Goal: Task Accomplishment & Management: Use online tool/utility

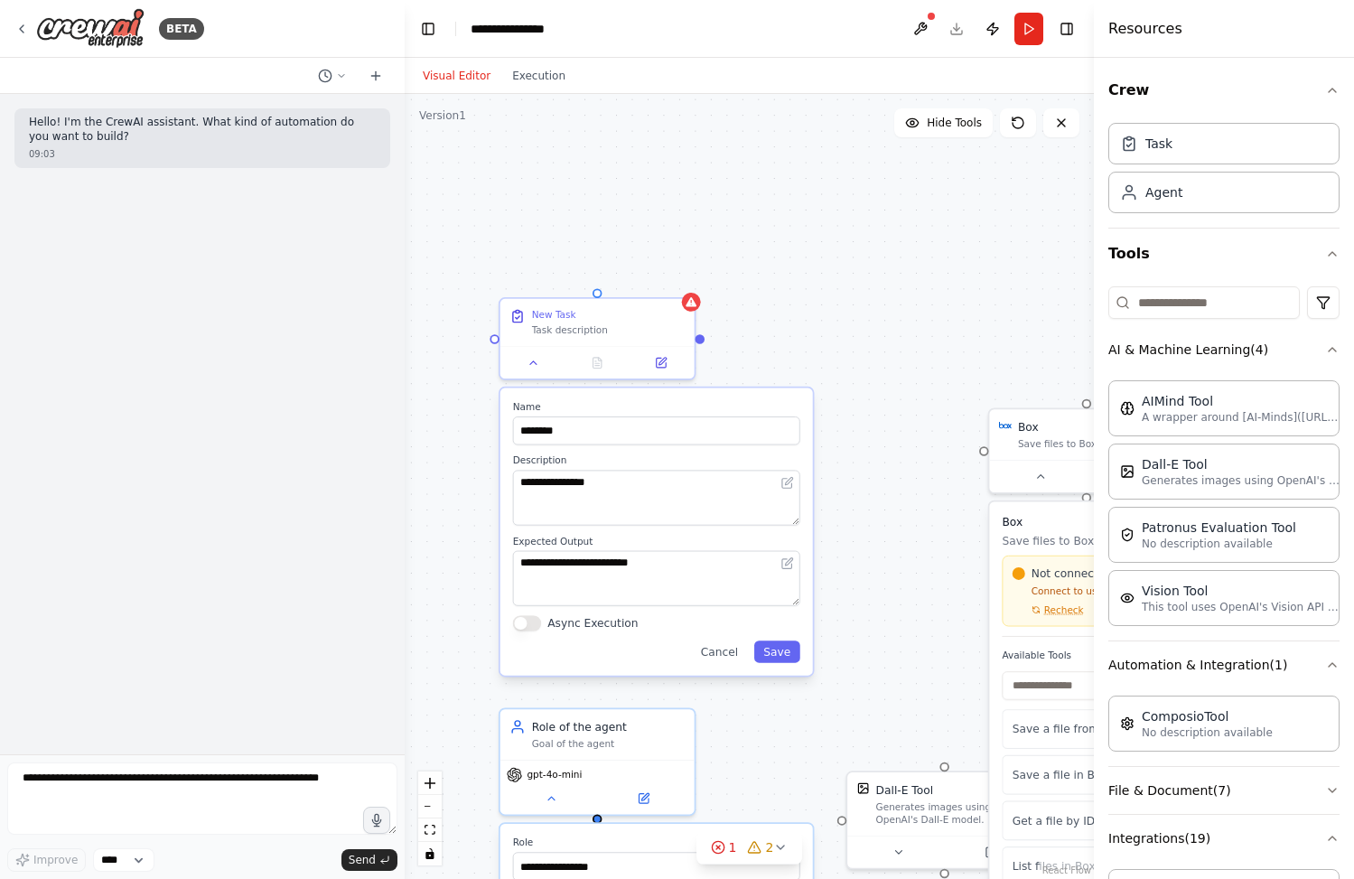
scroll to position [193, 0]
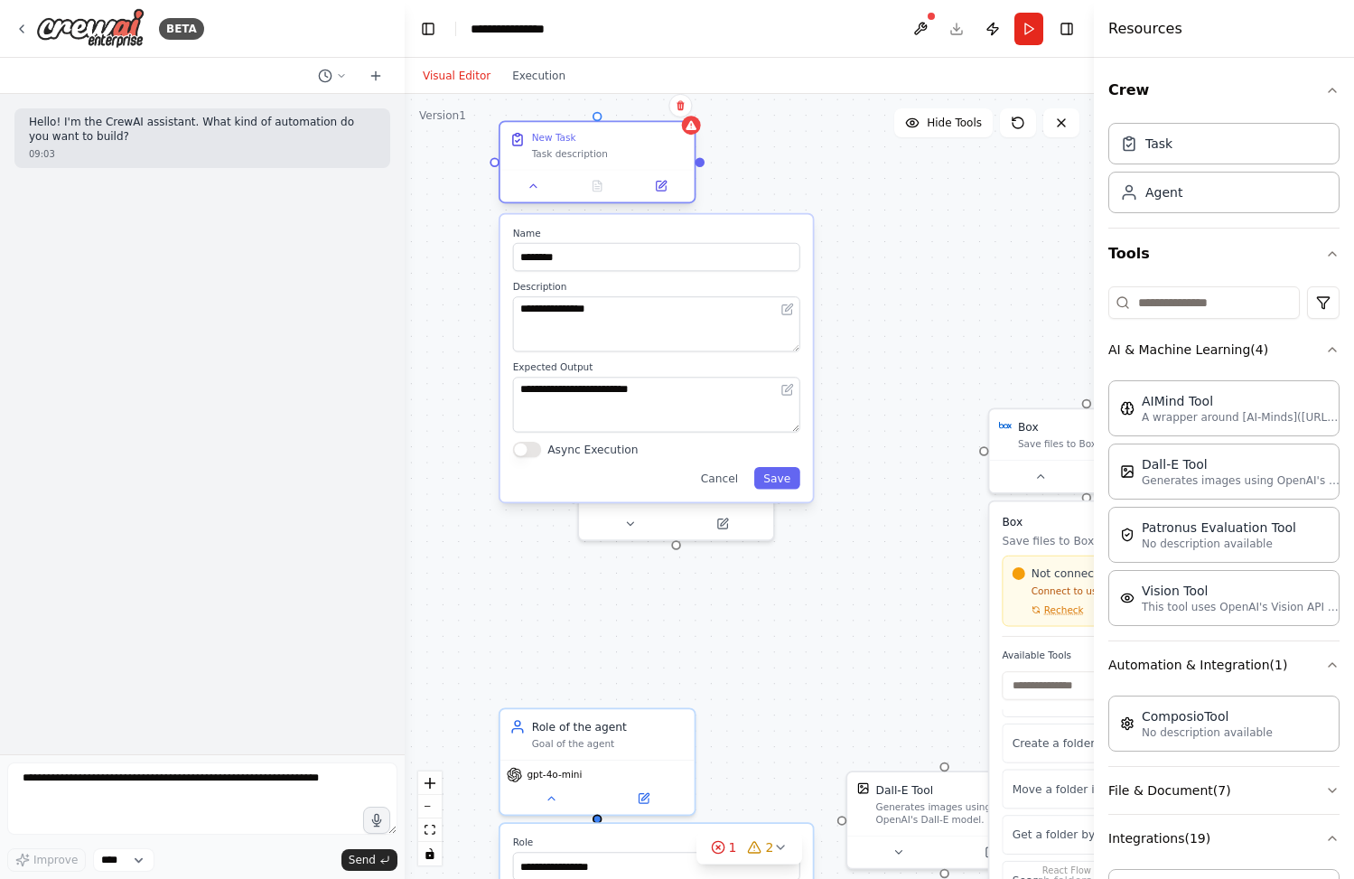
drag, startPoint x: 615, startPoint y: 320, endPoint x: 615, endPoint y: 153, distance: 167.2
click at [615, 153] on div "New Task Task description" at bounding box center [608, 146] width 153 height 28
click at [722, 471] on button "Cancel" at bounding box center [719, 478] width 56 height 22
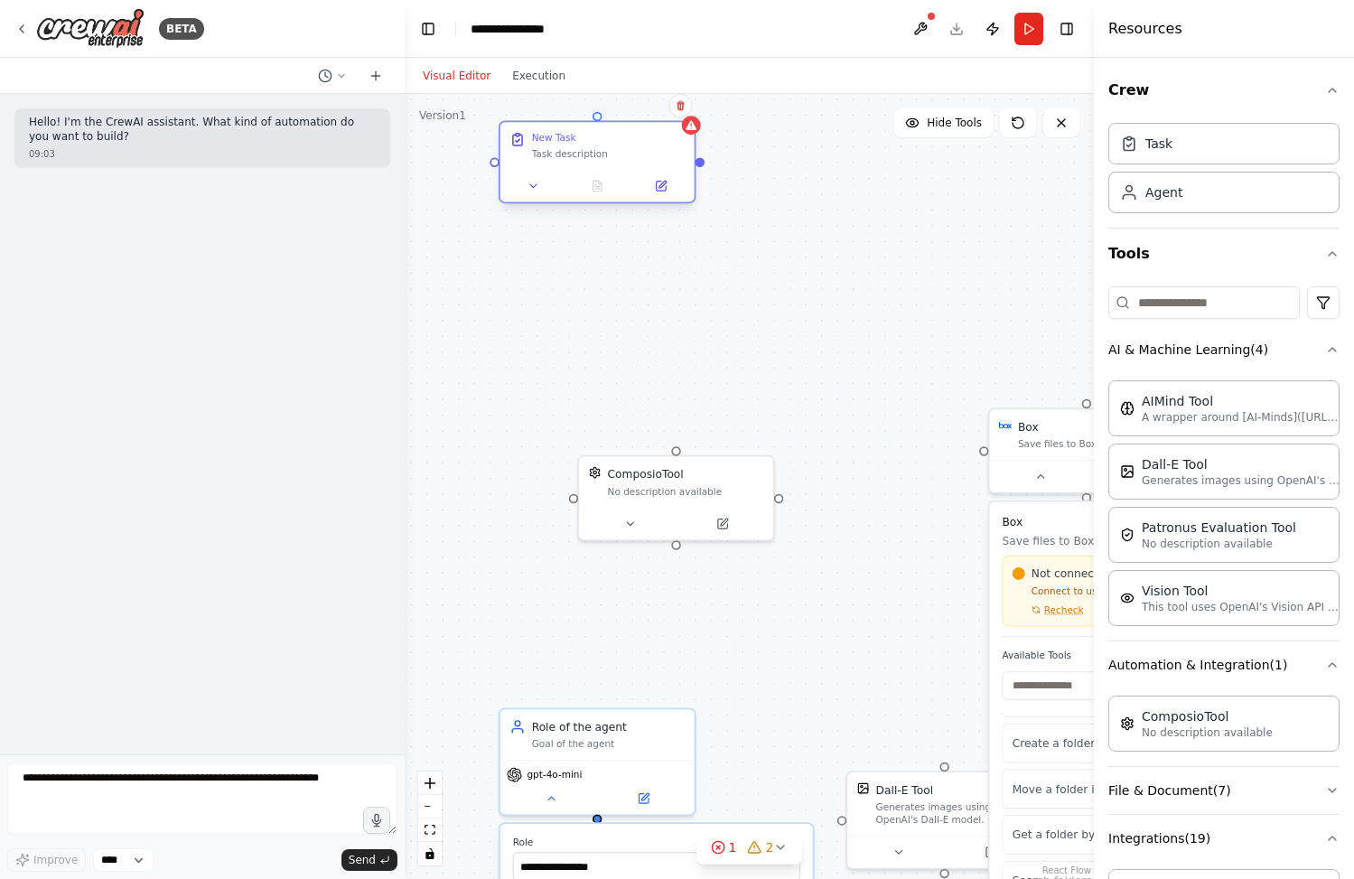
click at [580, 143] on div "New Task" at bounding box center [608, 138] width 153 height 13
click at [545, 188] on button at bounding box center [534, 185] width 54 height 19
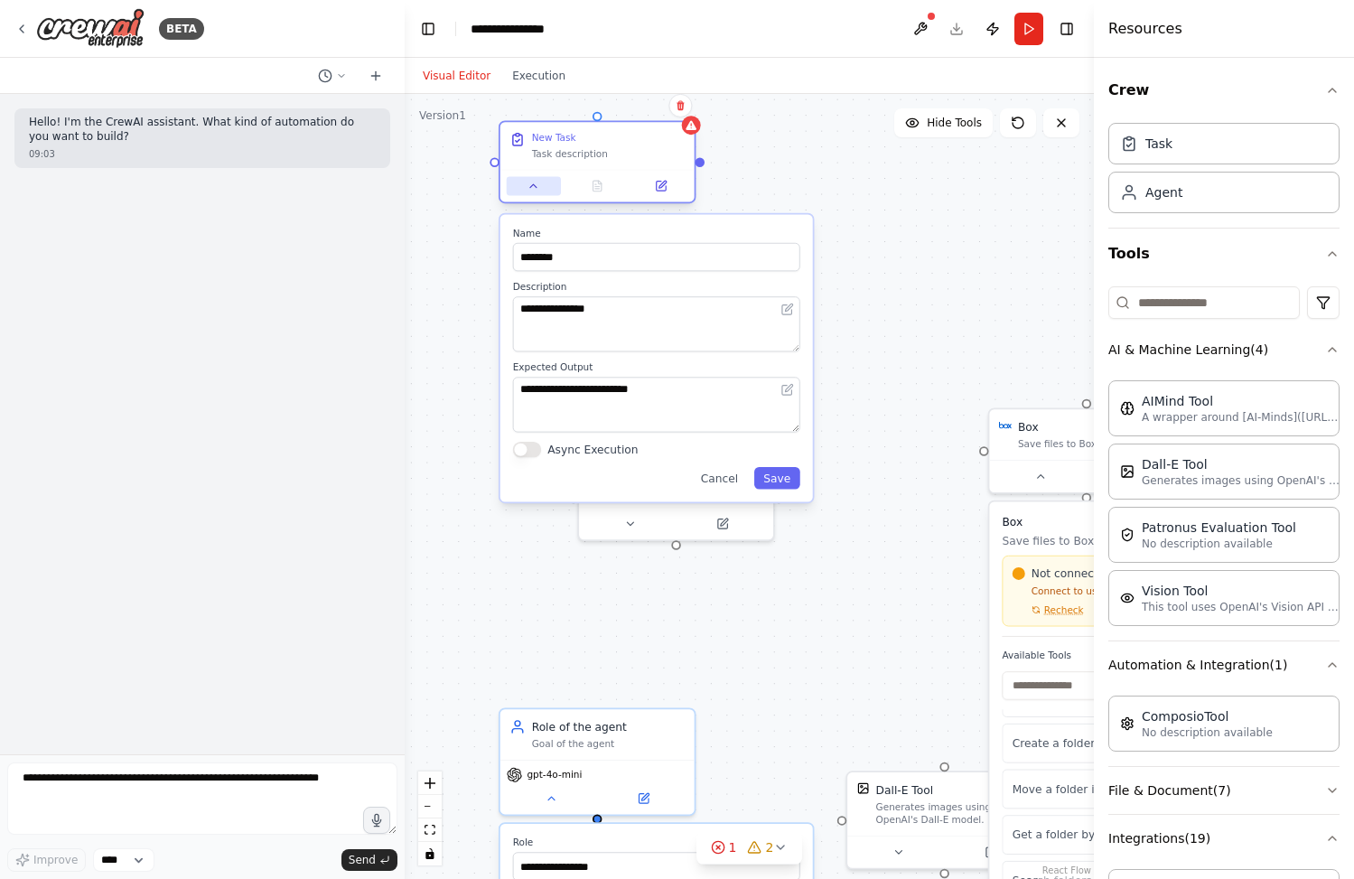
click at [545, 187] on button at bounding box center [534, 185] width 54 height 19
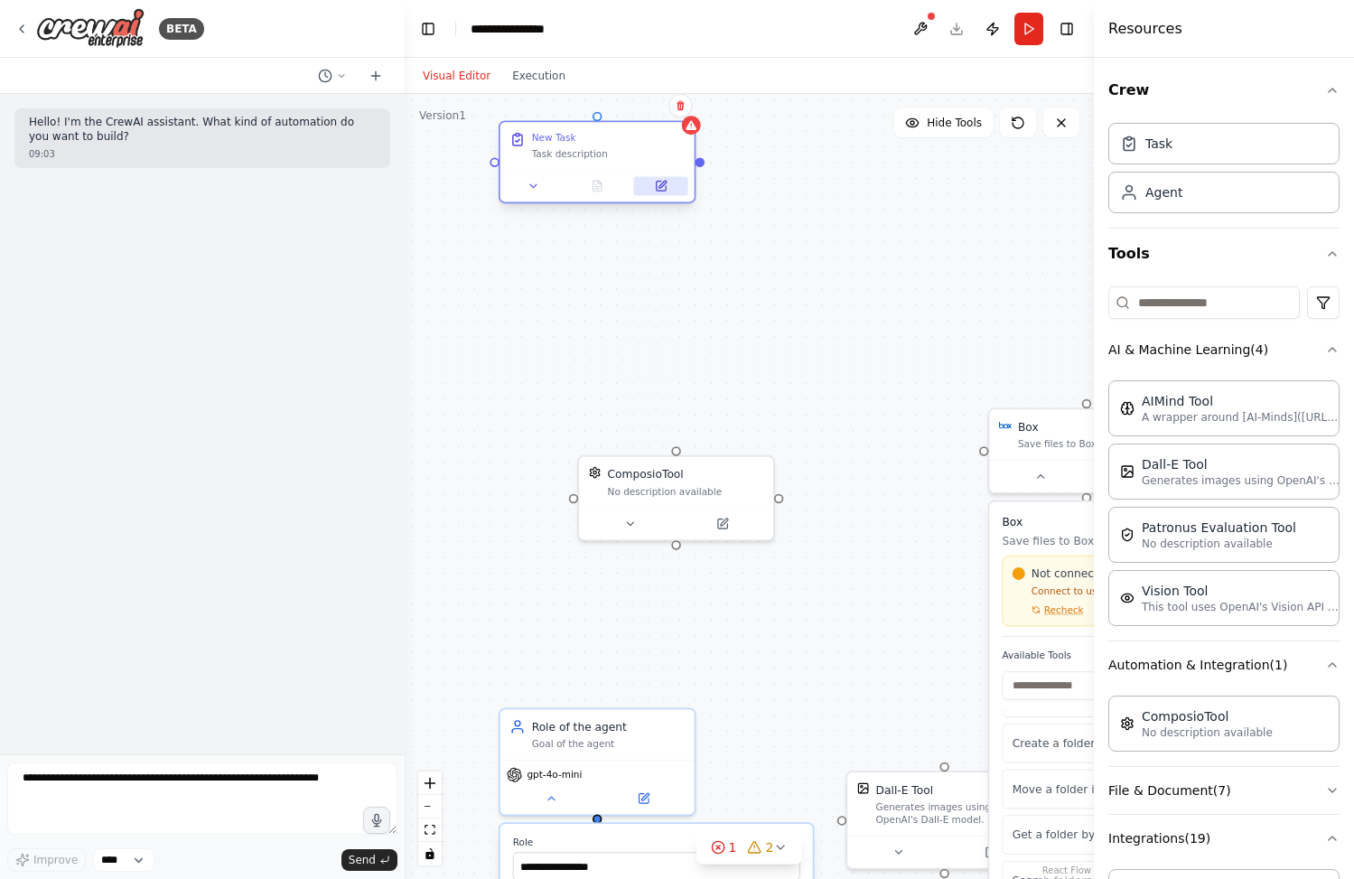
click at [661, 187] on icon at bounding box center [660, 186] width 9 height 9
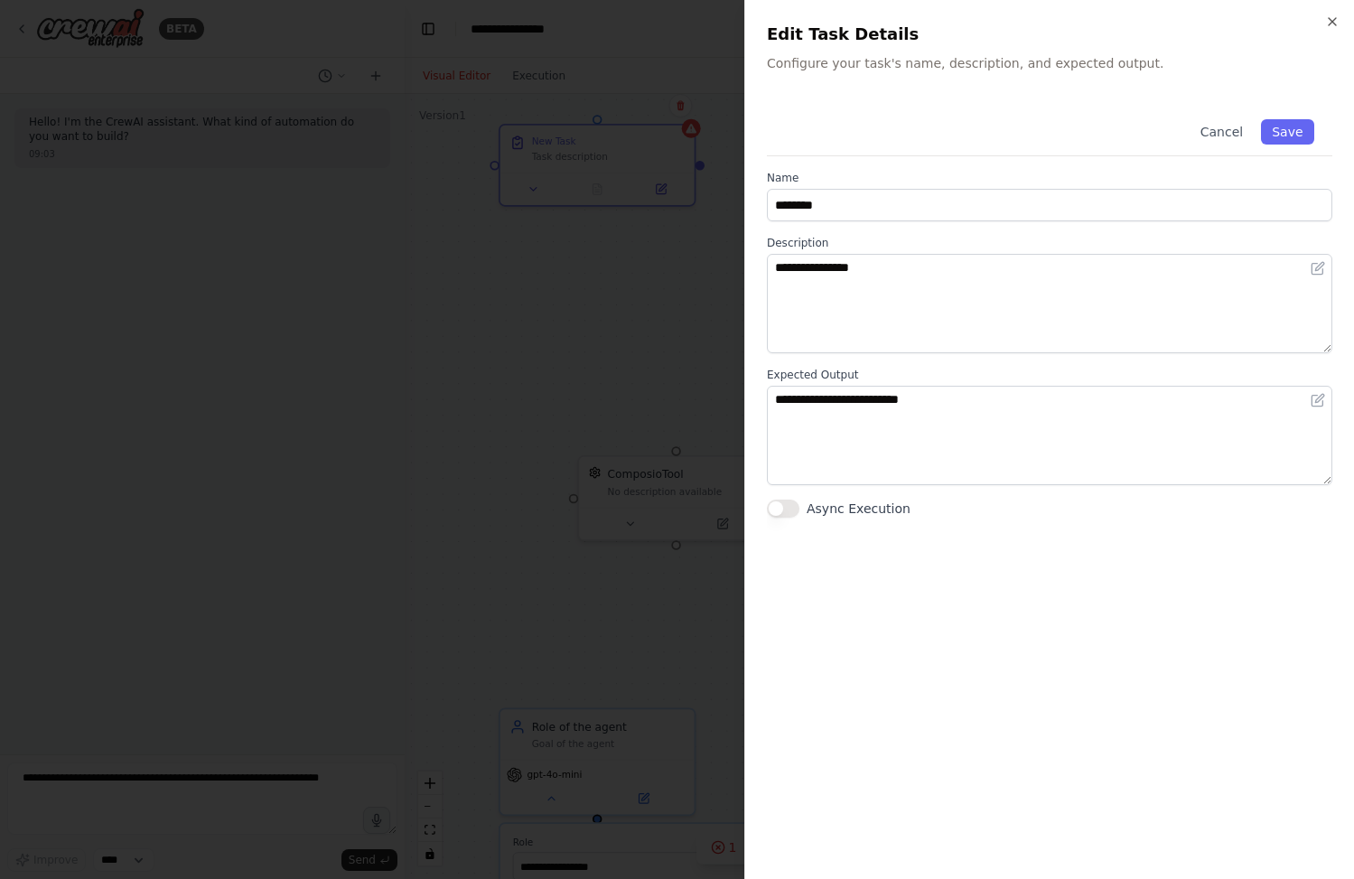
click at [661, 187] on div at bounding box center [677, 439] width 1354 height 879
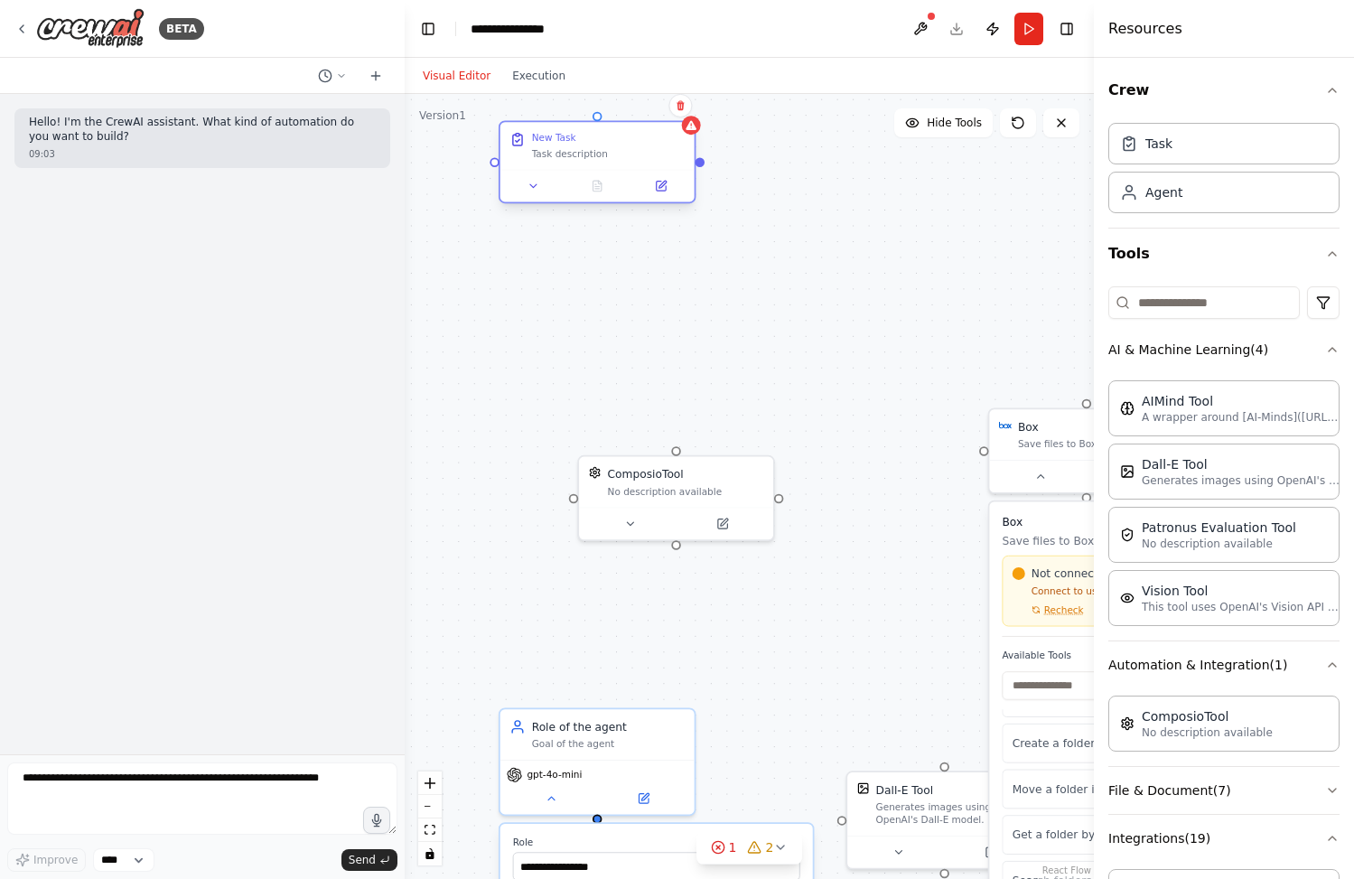
click at [545, 157] on div "Task description" at bounding box center [608, 153] width 153 height 13
click at [546, 130] on div "New Task Task description" at bounding box center [598, 145] width 194 height 47
click at [554, 142] on div "New Task" at bounding box center [554, 138] width 44 height 13
click at [1234, 204] on div "Agent" at bounding box center [1224, 192] width 231 height 42
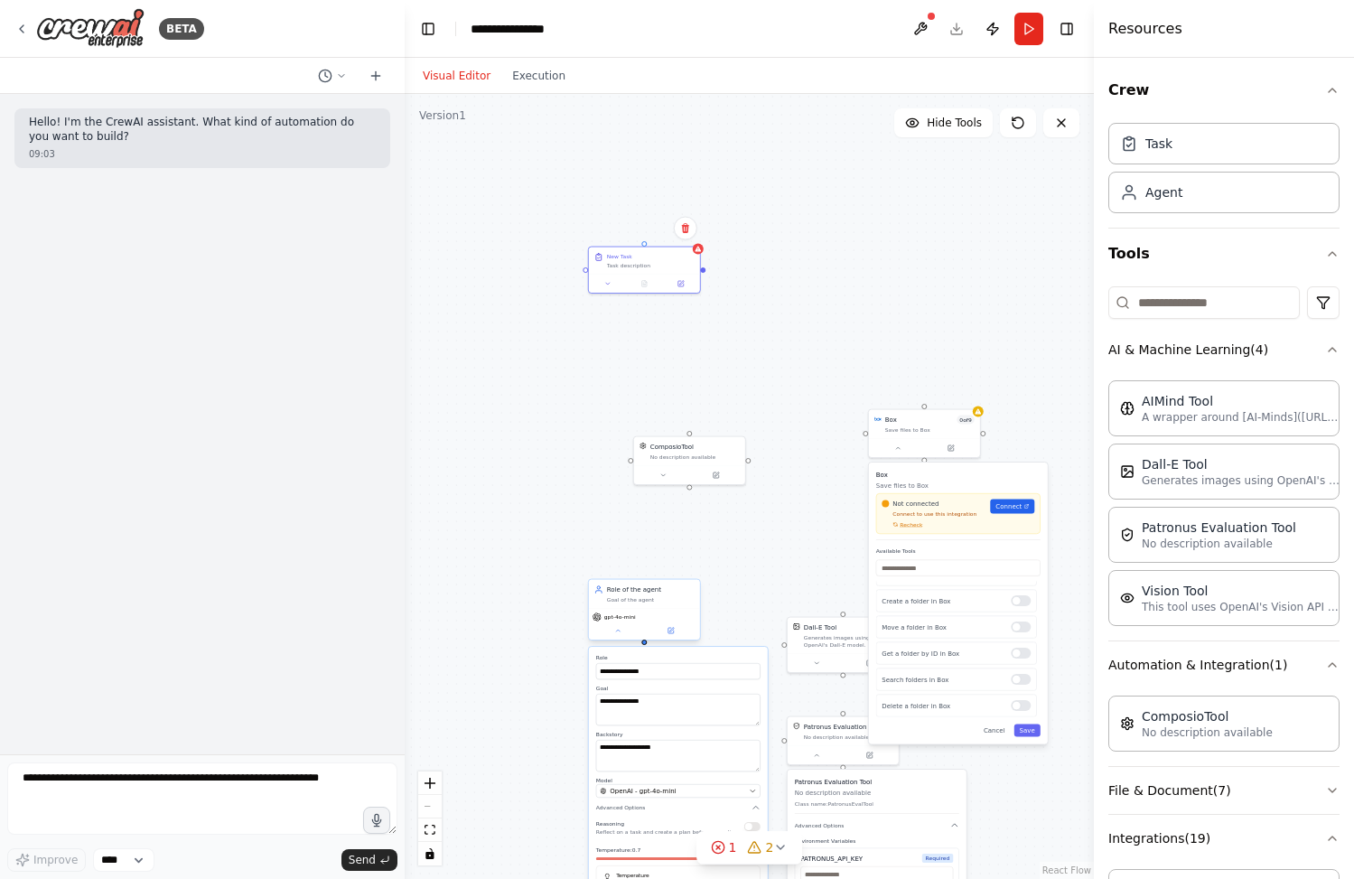
click at [635, 618] on div "gpt-4o-mini" at bounding box center [645, 617] width 104 height 9
click at [662, 631] on button at bounding box center [671, 630] width 52 height 11
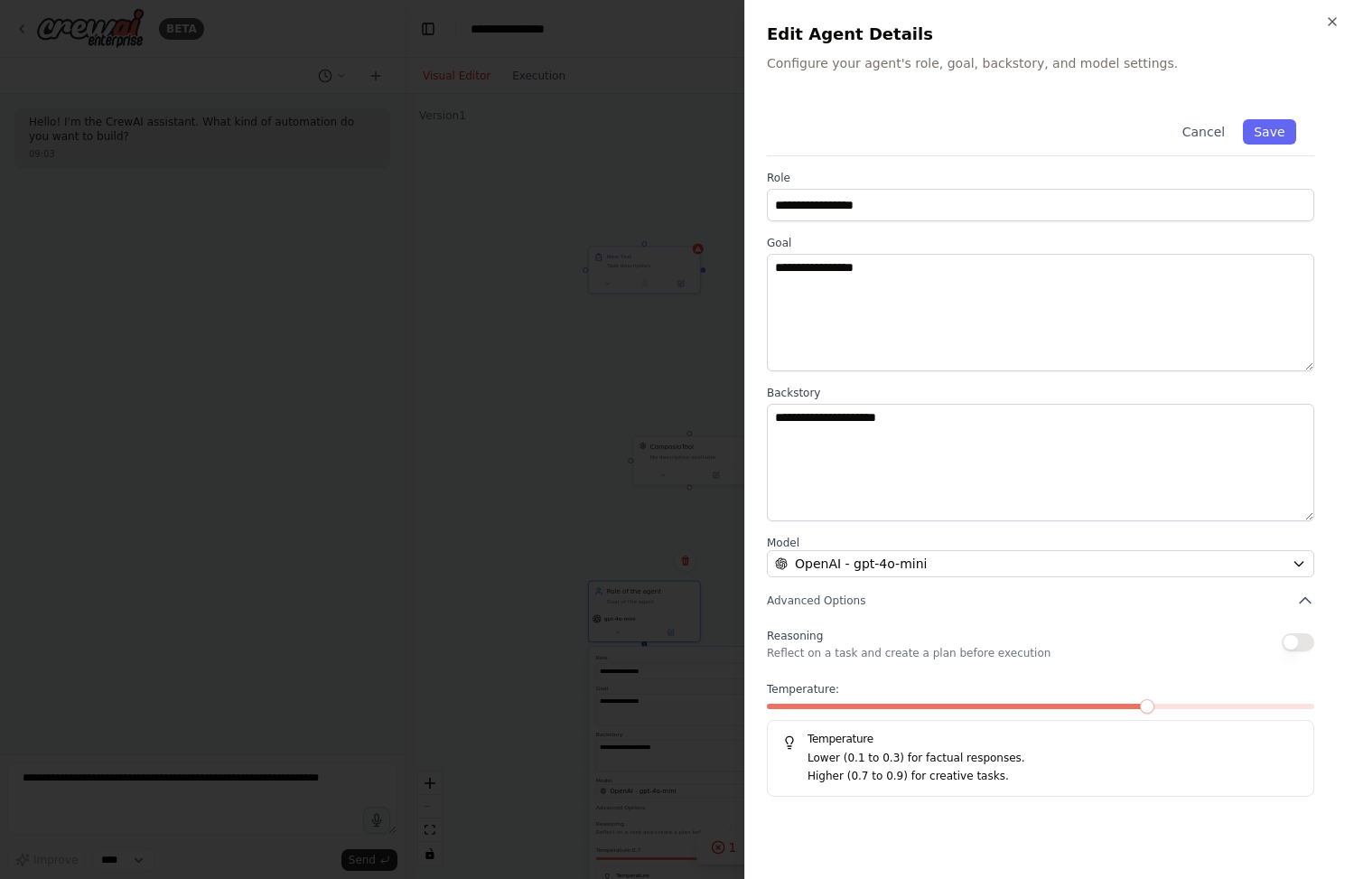
click at [442, 472] on div at bounding box center [677, 439] width 1354 height 879
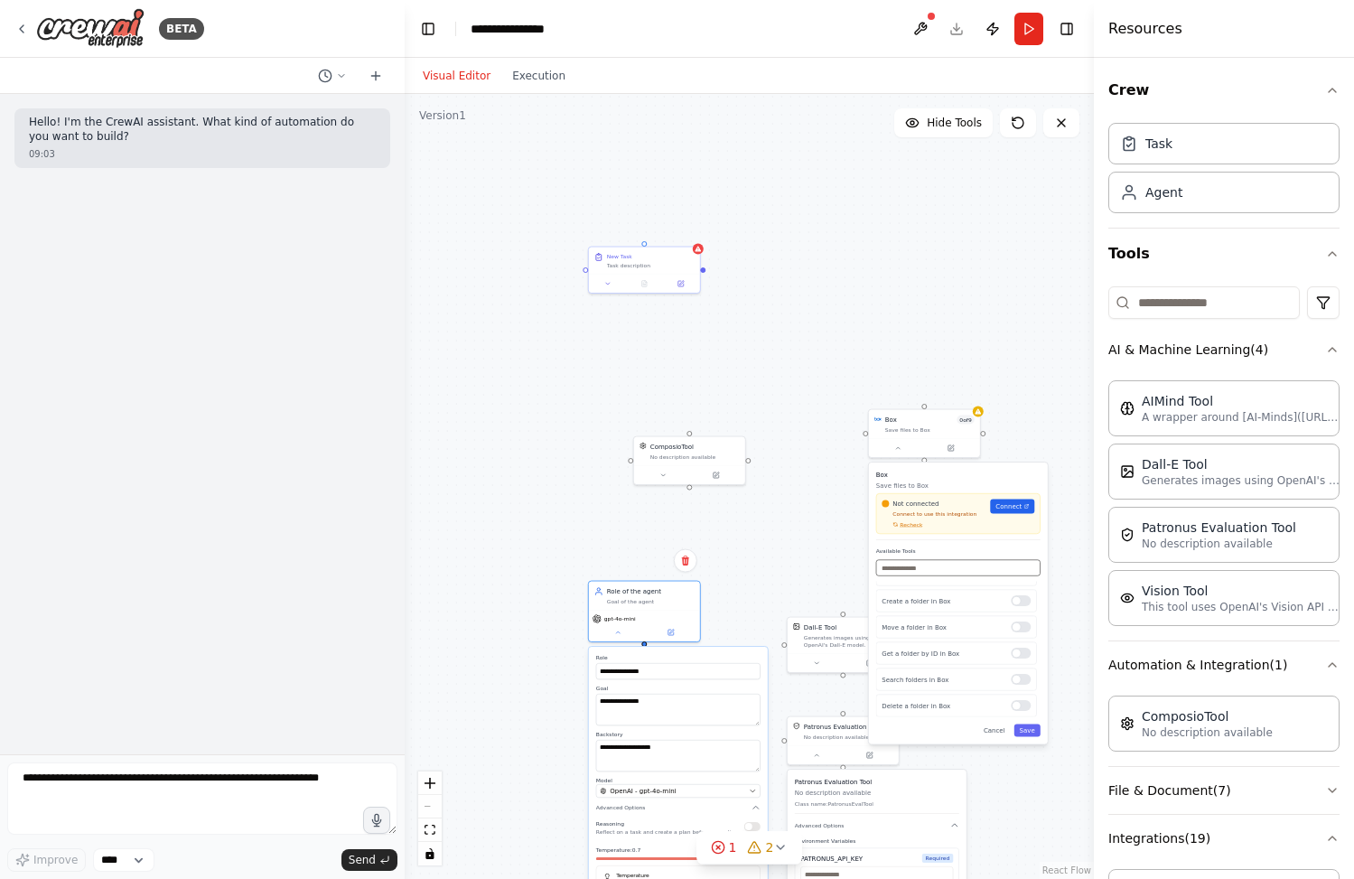
click at [922, 575] on input "text" at bounding box center [958, 568] width 164 height 16
click at [846, 428] on div "**********" at bounding box center [749, 486] width 689 height 785
click at [1063, 129] on icon at bounding box center [1061, 123] width 14 height 14
click at [1079, 38] on button "Toggle Right Sidebar" at bounding box center [1066, 28] width 25 height 25
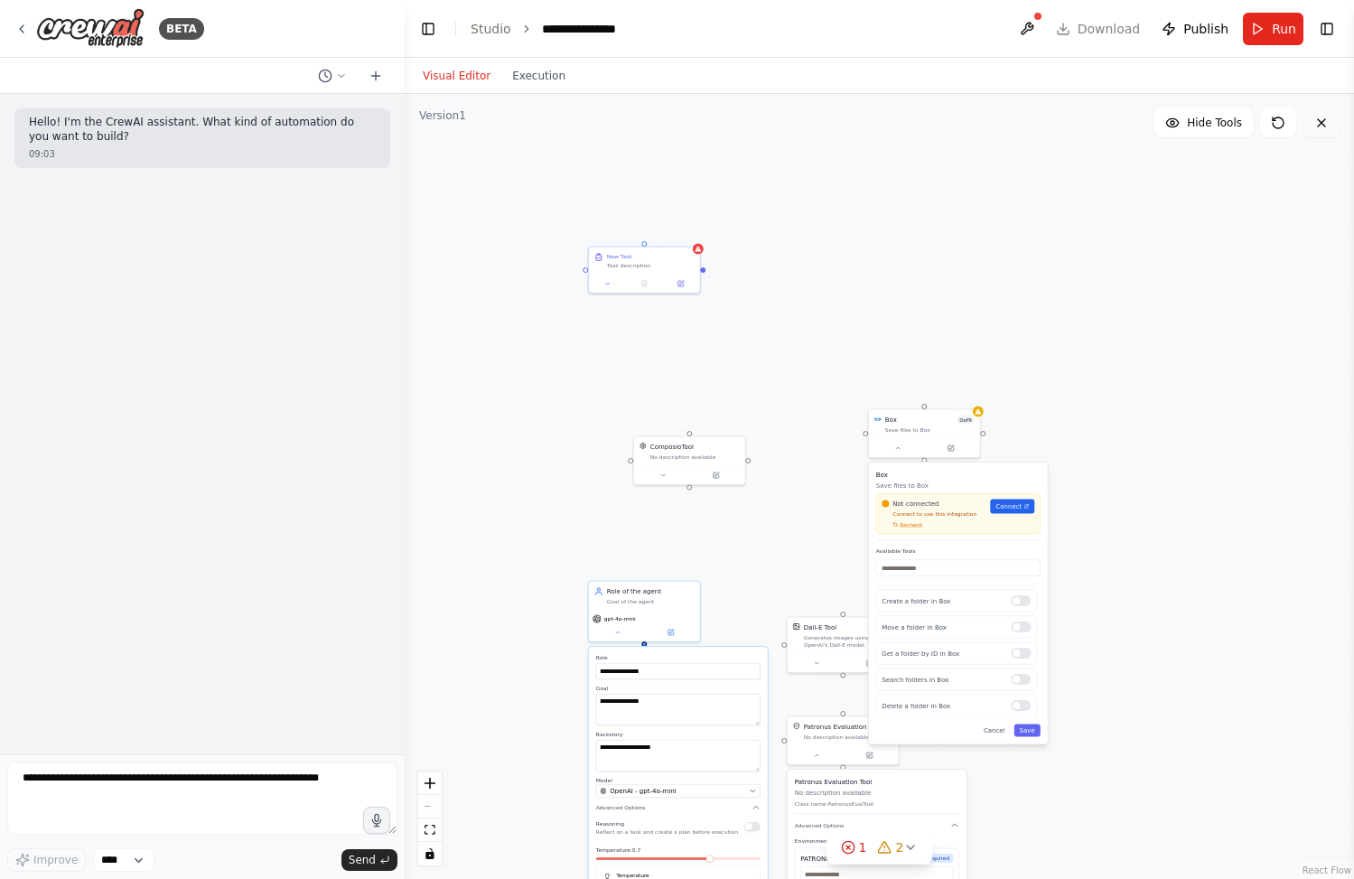
click at [1328, 121] on icon at bounding box center [1322, 123] width 14 height 14
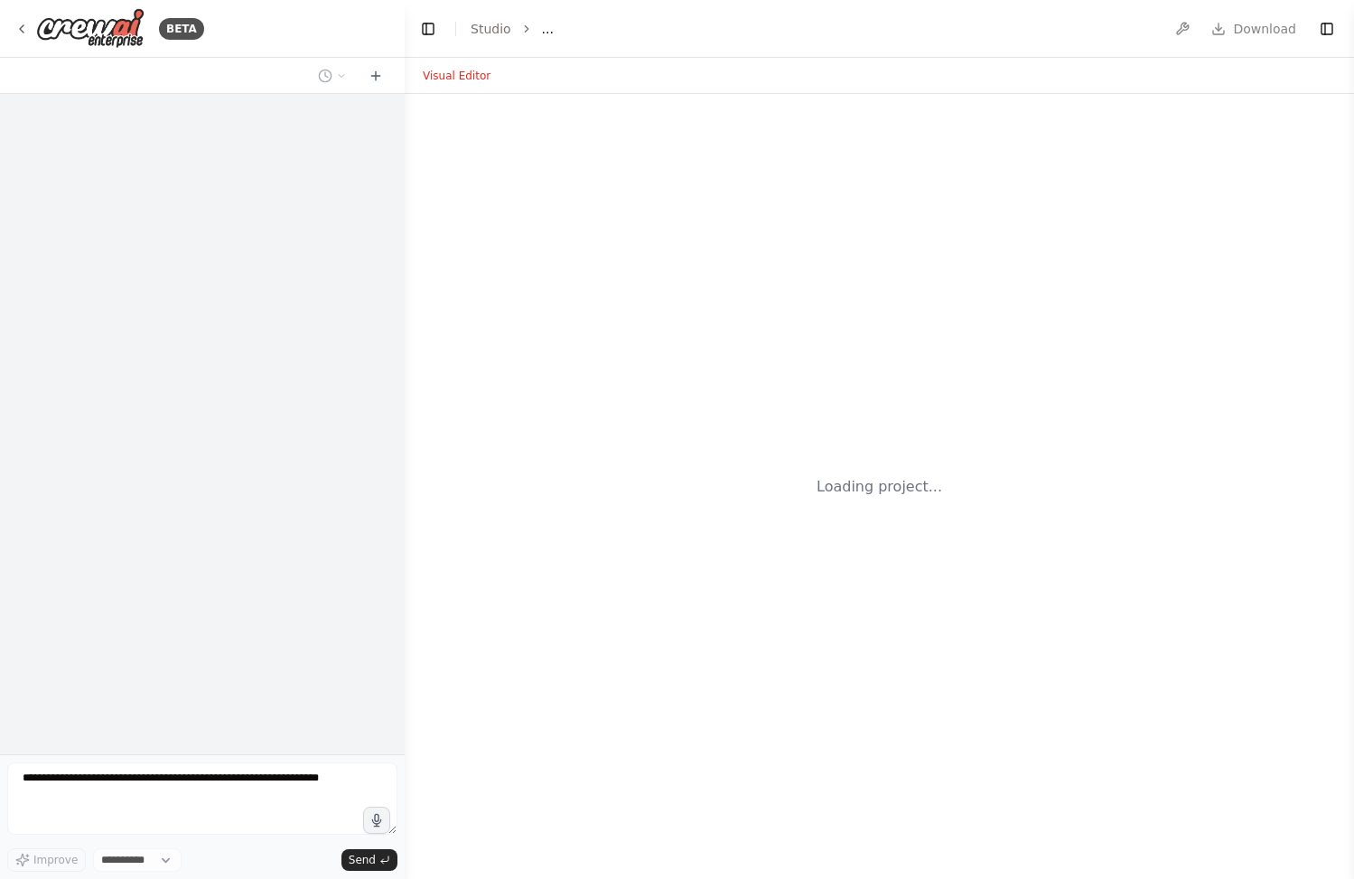
select select "****"
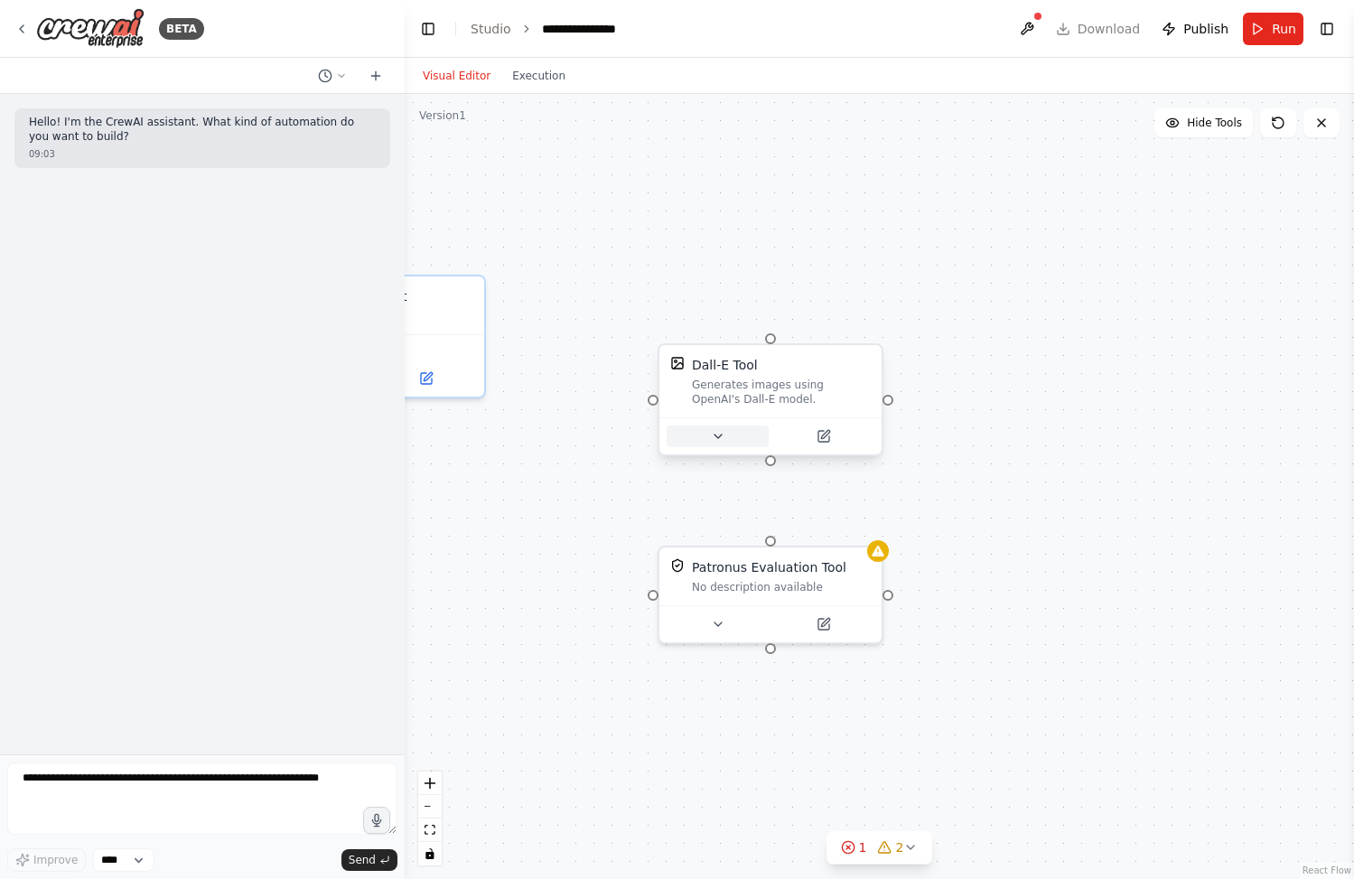
click at [723, 438] on icon at bounding box center [718, 436] width 14 height 14
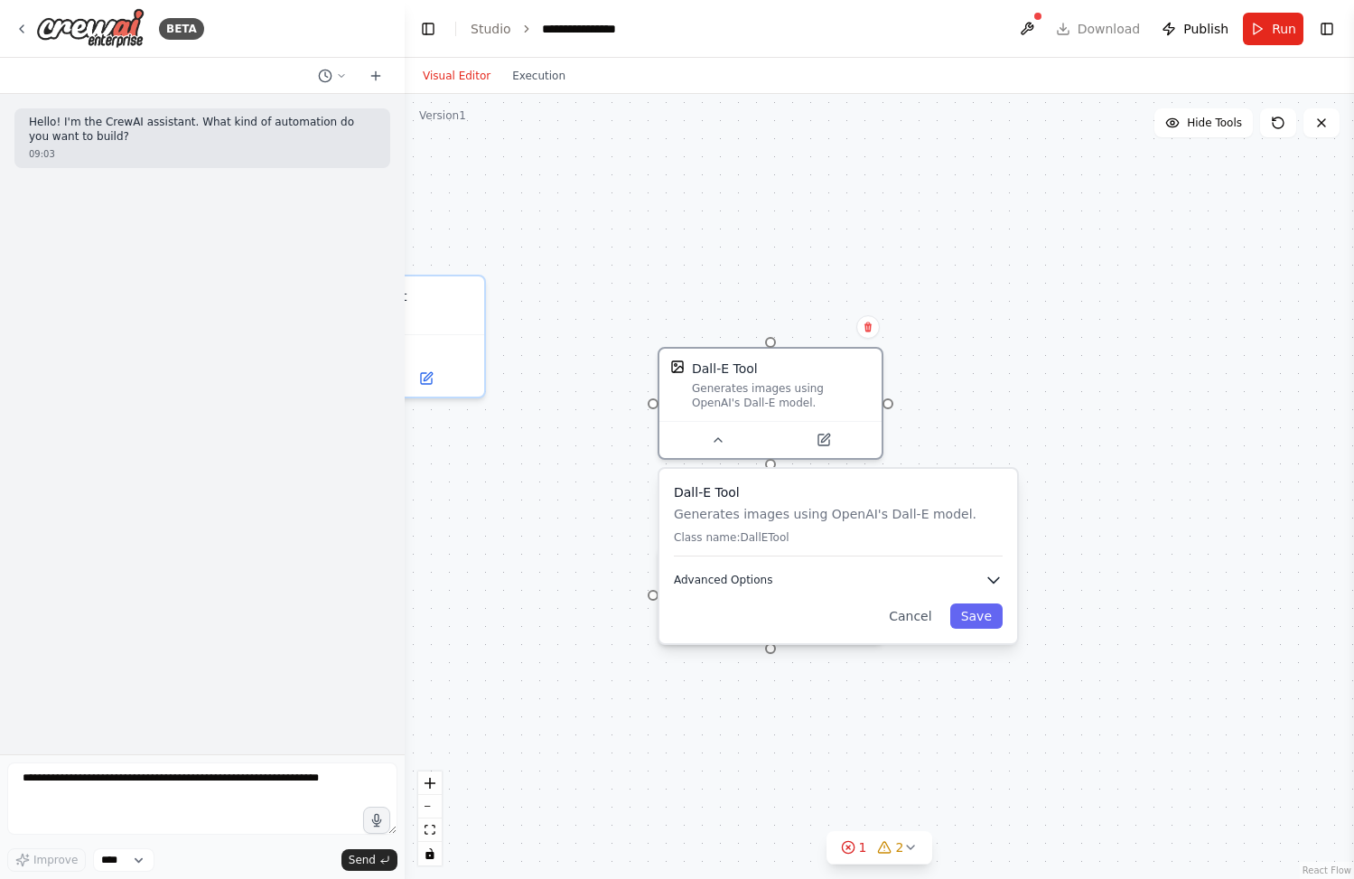
click at [986, 575] on icon "button" at bounding box center [994, 580] width 18 height 18
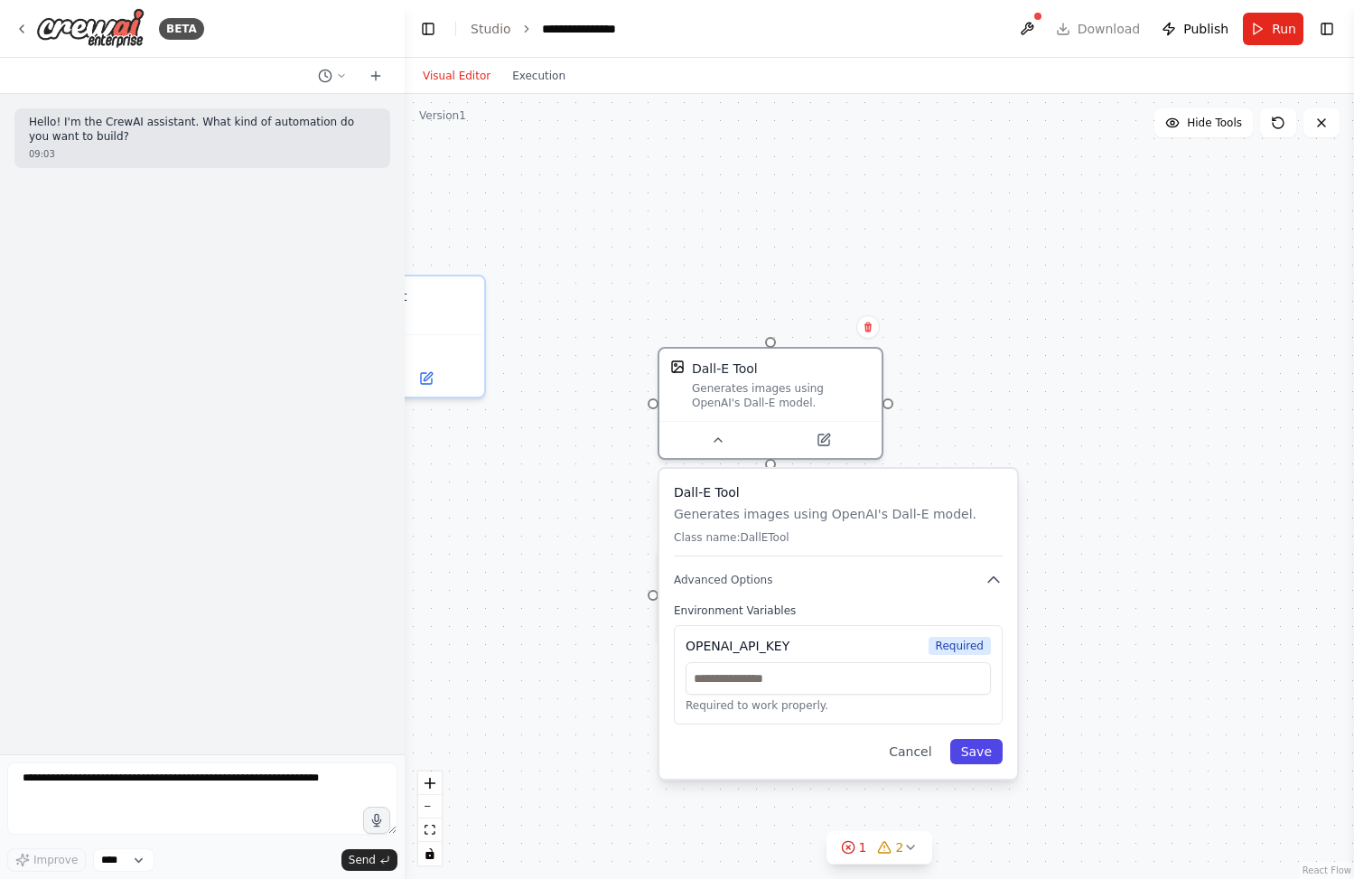
click at [985, 753] on button "Save" at bounding box center [977, 751] width 52 height 25
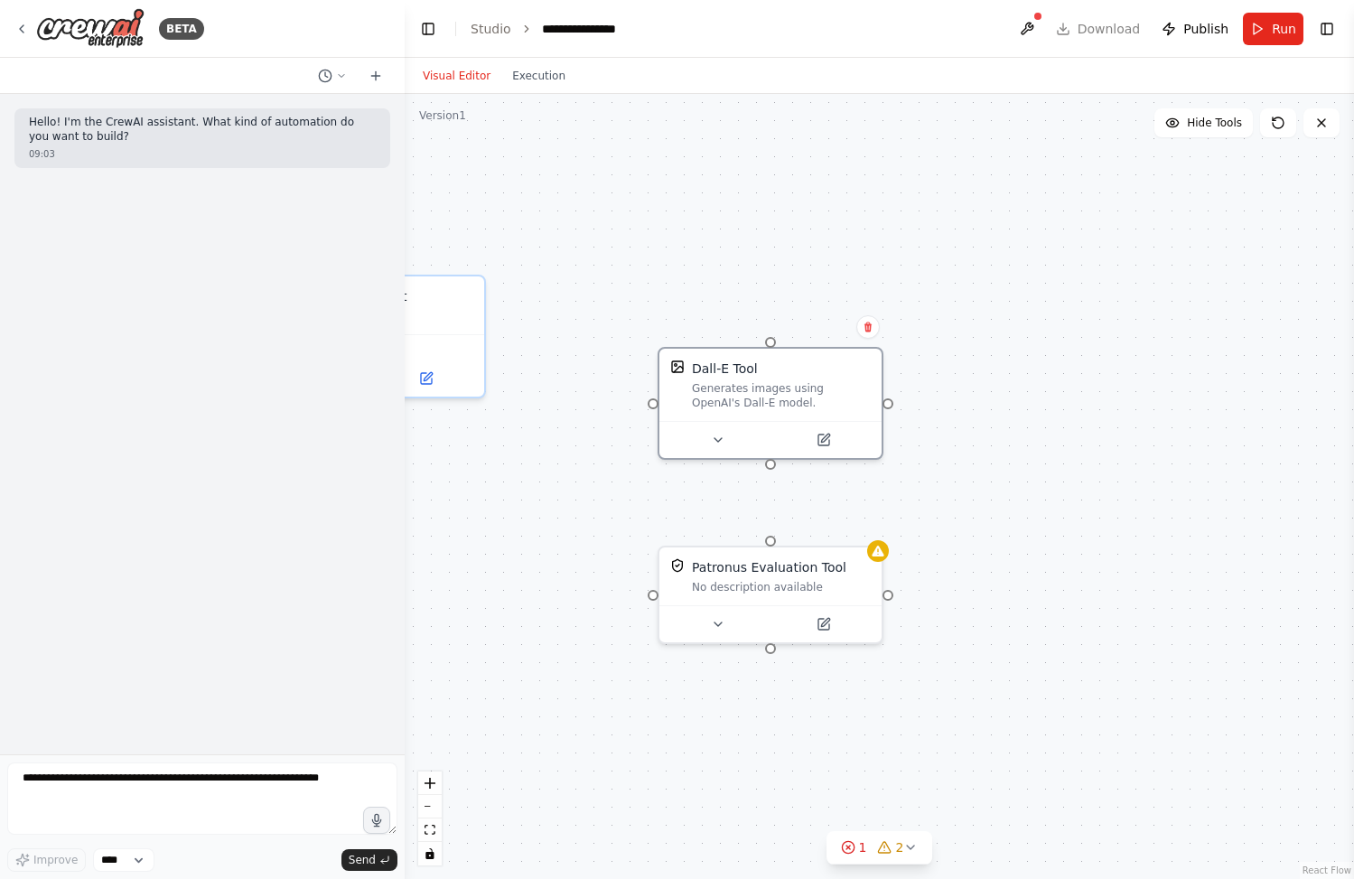
click at [1044, 361] on div "Dall-E Tool Generates images using OpenAI's Dall-E model. Patronus Evaluation T…" at bounding box center [880, 486] width 950 height 785
click at [773, 464] on div at bounding box center [770, 460] width 11 height 11
drag, startPoint x: 773, startPoint y: 464, endPoint x: 1168, endPoint y: 472, distance: 394.9
click at [1168, 472] on div "Dall-E Tool Generates images using OpenAI's Dall-E model. Patronus Evaluation T…" at bounding box center [880, 486] width 950 height 785
click at [1021, 423] on div "Dall-E Tool Generates images using OpenAI's Dall-E model. Patronus Evaluation T…" at bounding box center [880, 486] width 950 height 785
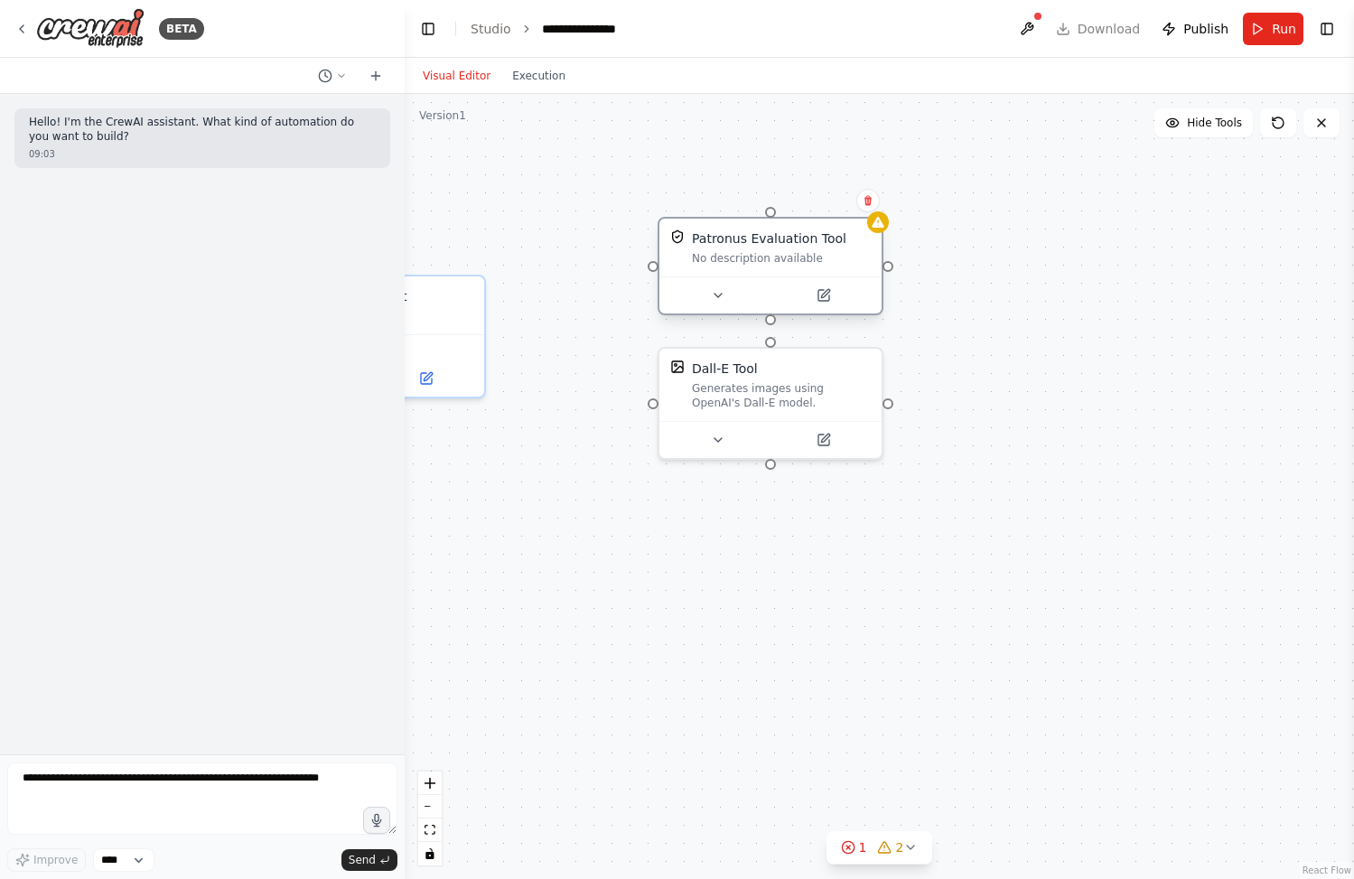
drag, startPoint x: 781, startPoint y: 562, endPoint x: 778, endPoint y: 243, distance: 319.0
click at [778, 243] on div "Patronus Evaluation Tool" at bounding box center [769, 239] width 155 height 18
click at [802, 557] on div "Dall-E Tool Generates images using OpenAI's Dall-E model. Patronus Evaluation T…" at bounding box center [880, 486] width 950 height 785
click at [1205, 131] on button "Hide Tools" at bounding box center [1204, 122] width 98 height 29
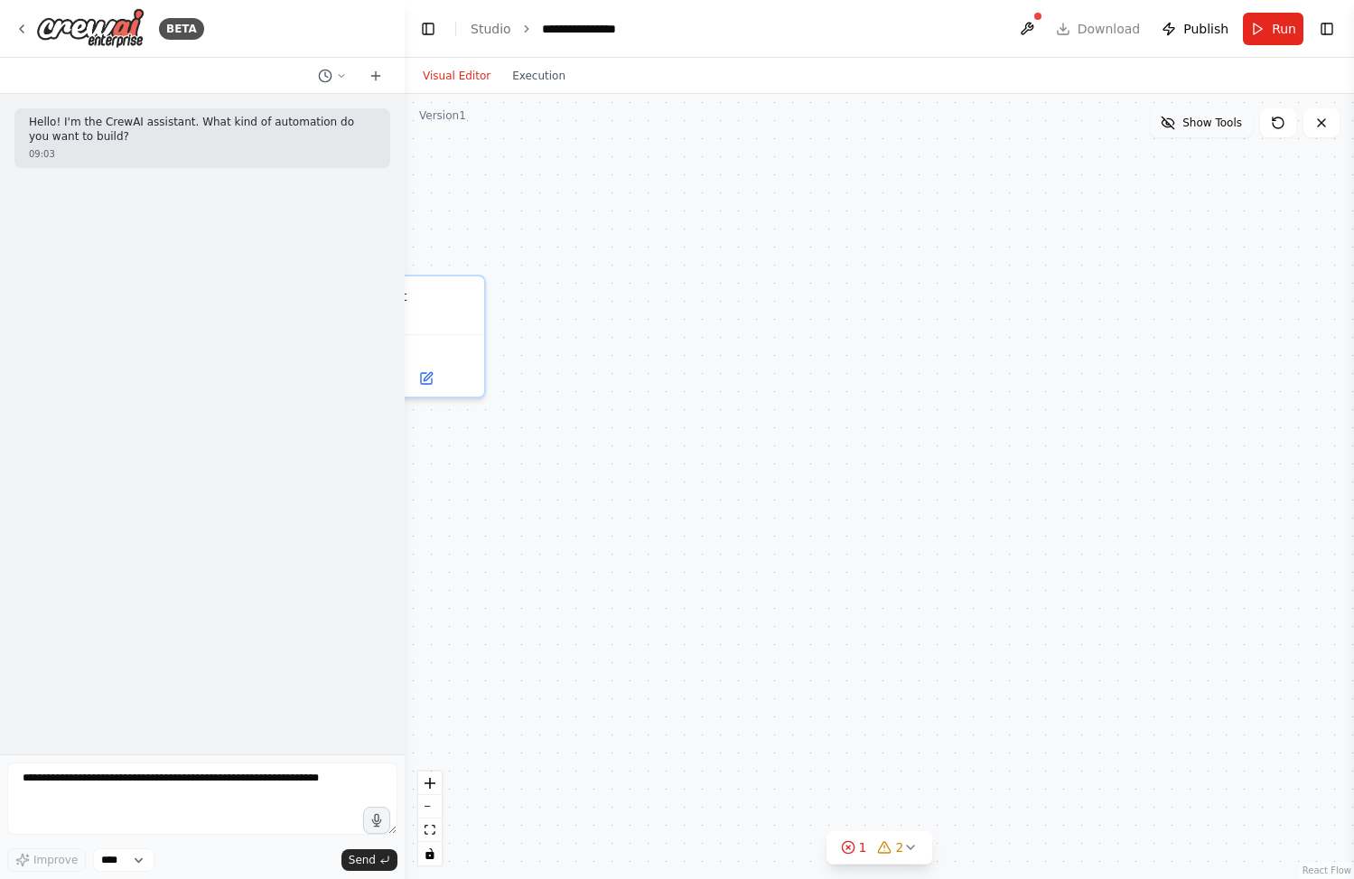
click at [1205, 131] on button "Show Tools" at bounding box center [1201, 122] width 103 height 29
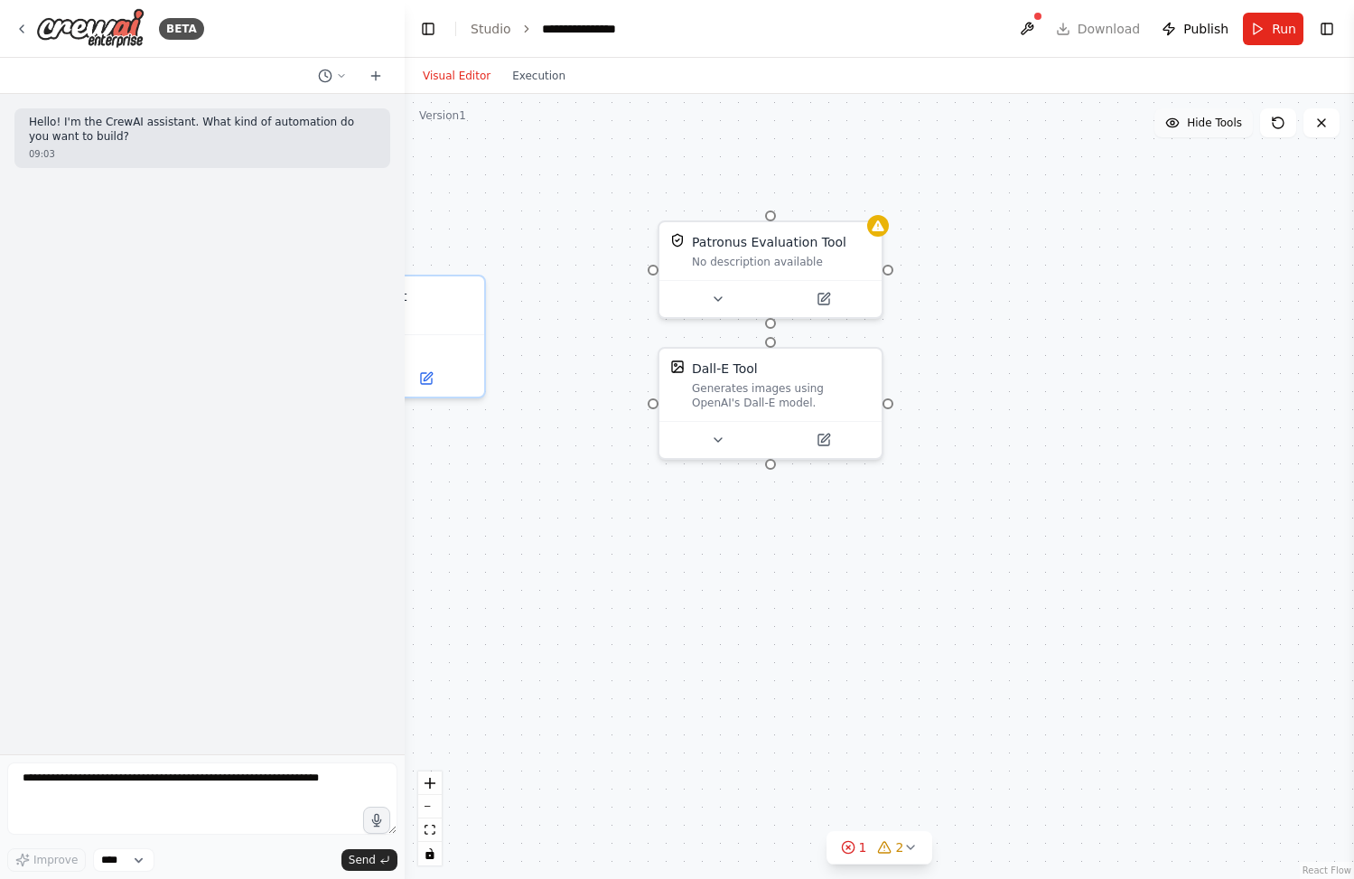
click at [1205, 131] on button "Hide Tools" at bounding box center [1204, 122] width 98 height 29
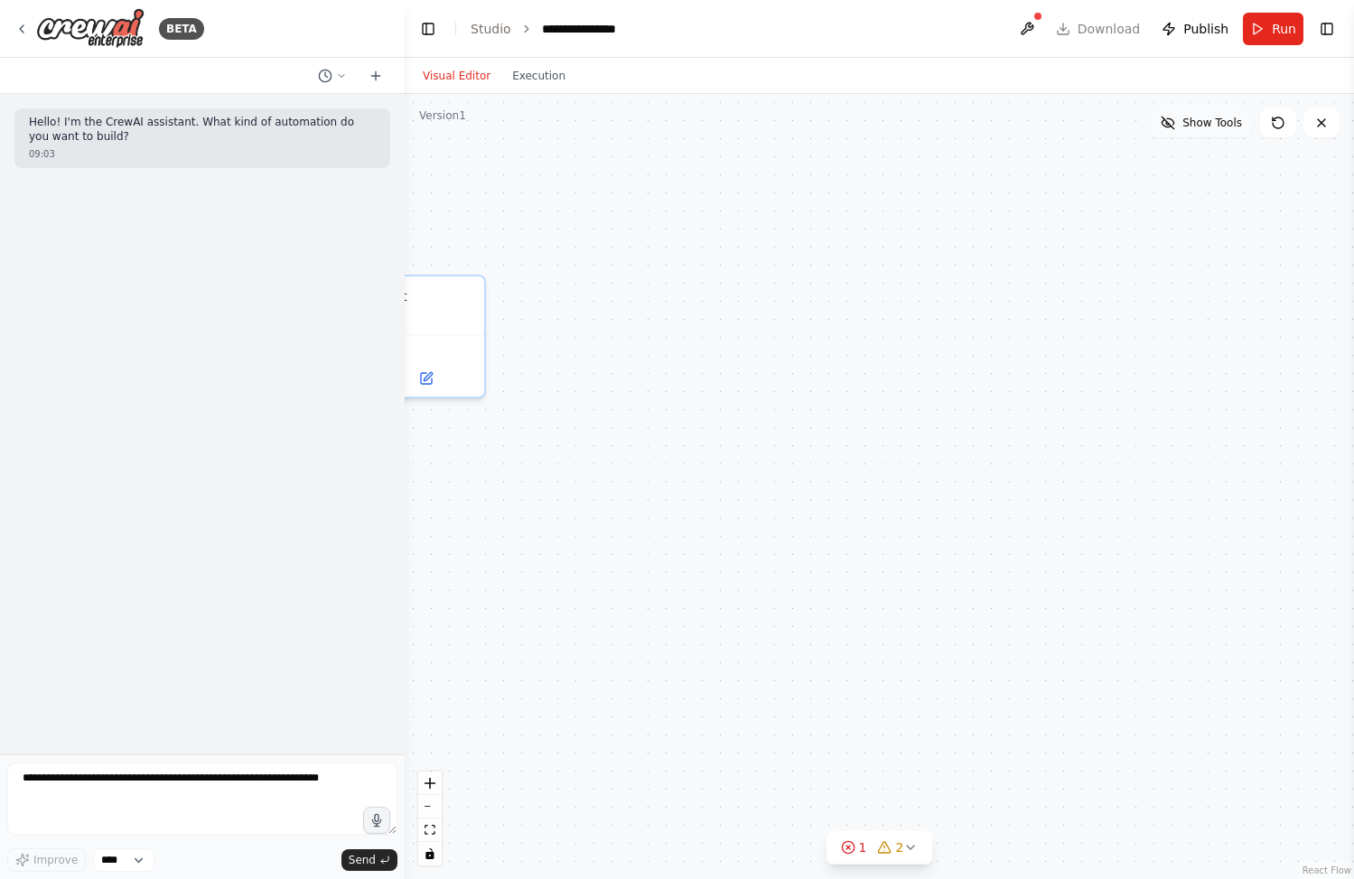
click at [1205, 131] on button "Show Tools" at bounding box center [1201, 122] width 103 height 29
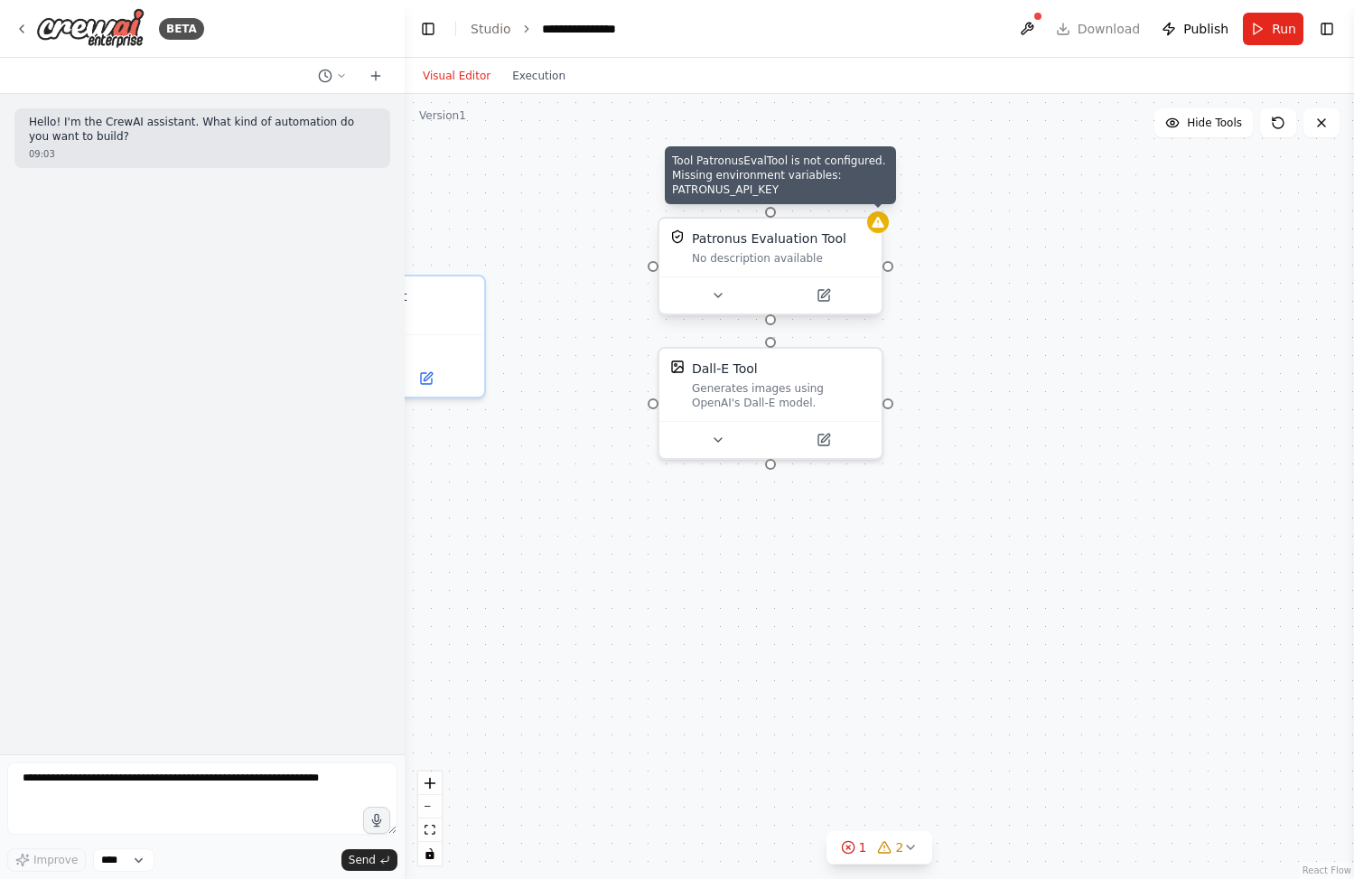
click at [876, 228] on icon at bounding box center [878, 222] width 14 height 14
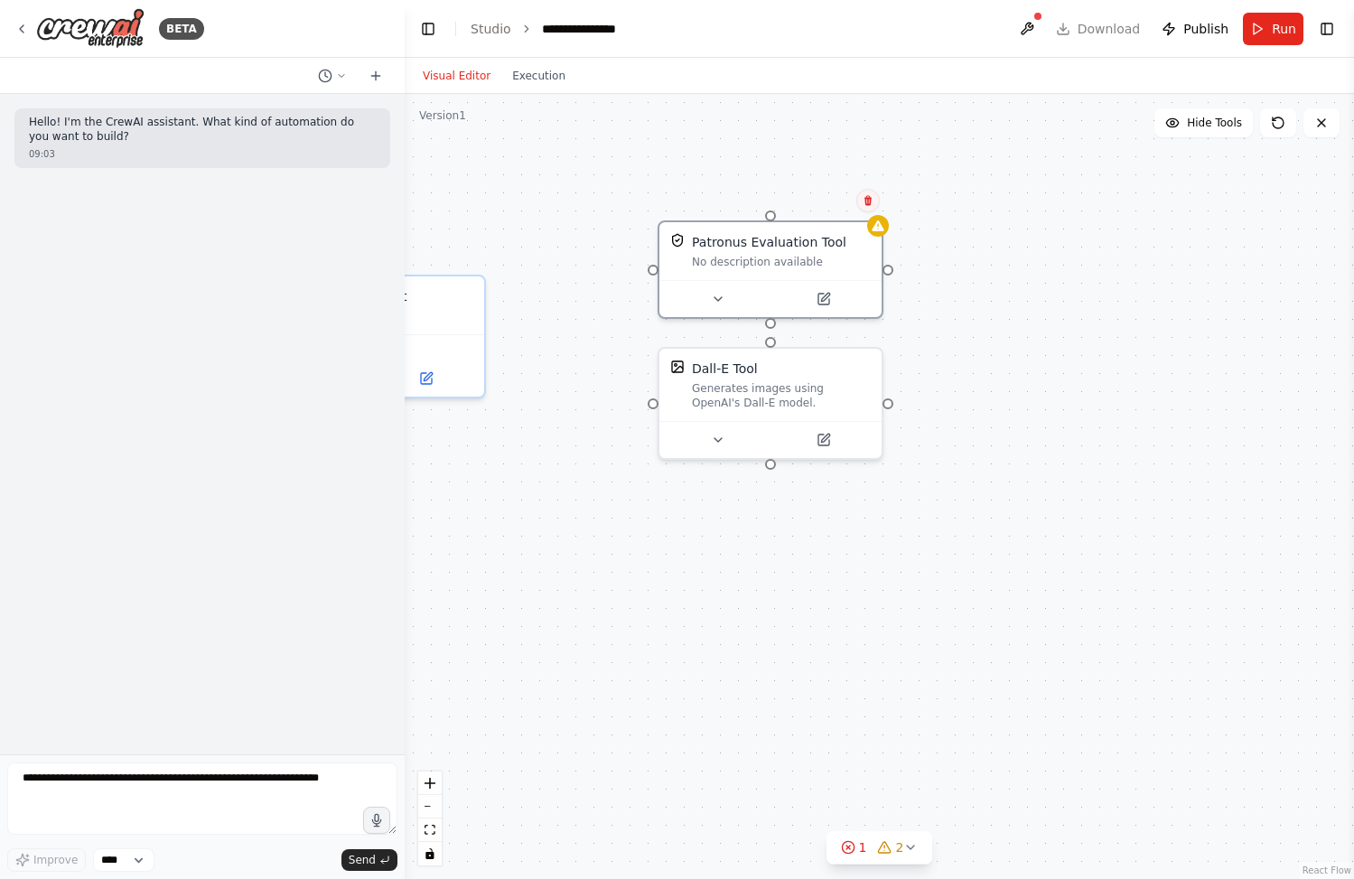
click at [872, 201] on icon at bounding box center [868, 200] width 11 height 11
click at [837, 207] on button "Confirm" at bounding box center [817, 201] width 64 height 22
click at [854, 383] on div "Generates images using OpenAI's Dall-E model." at bounding box center [781, 392] width 179 height 29
click at [870, 328] on icon at bounding box center [868, 328] width 7 height 10
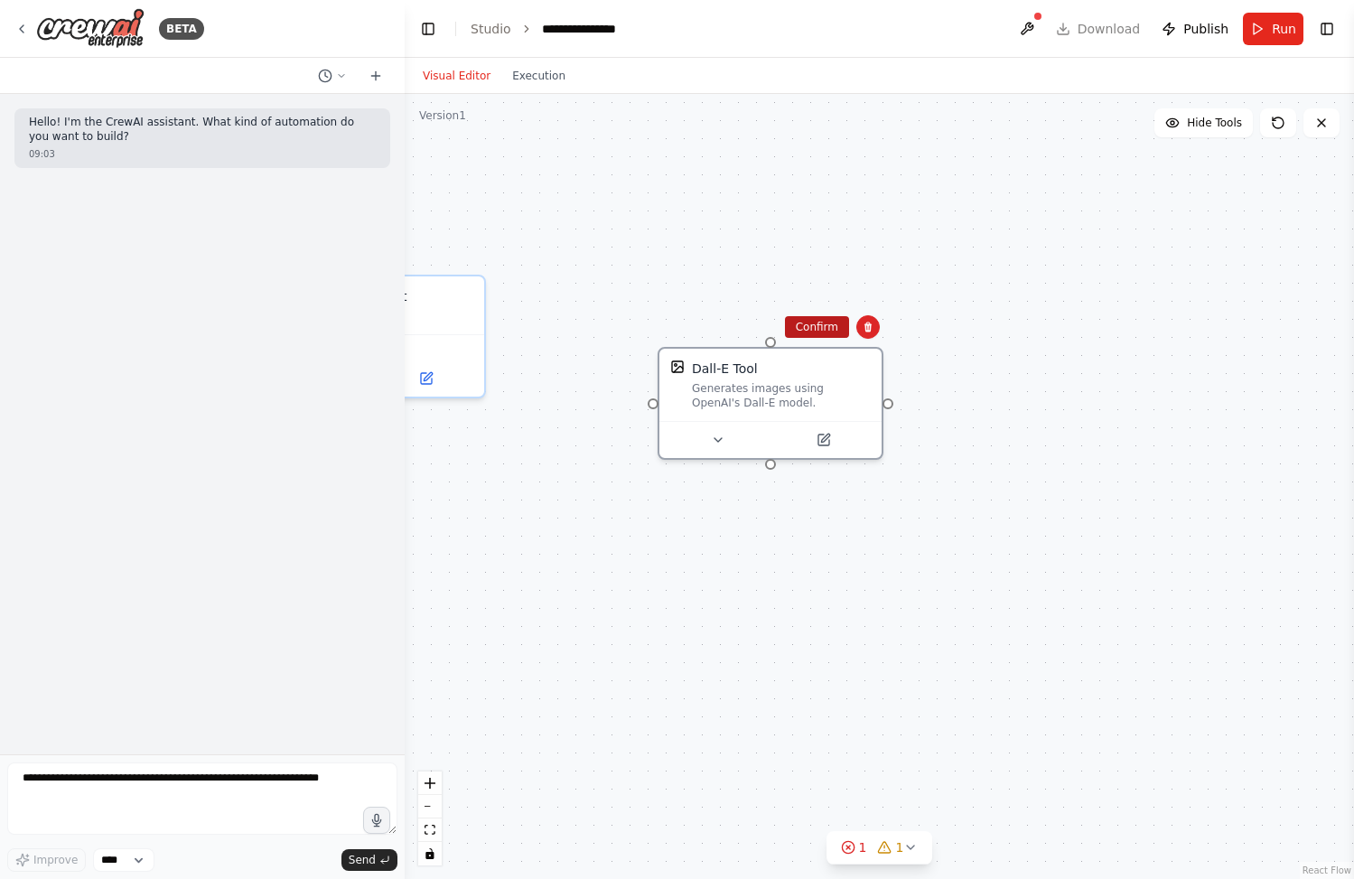
click at [831, 327] on button "Confirm" at bounding box center [817, 327] width 64 height 22
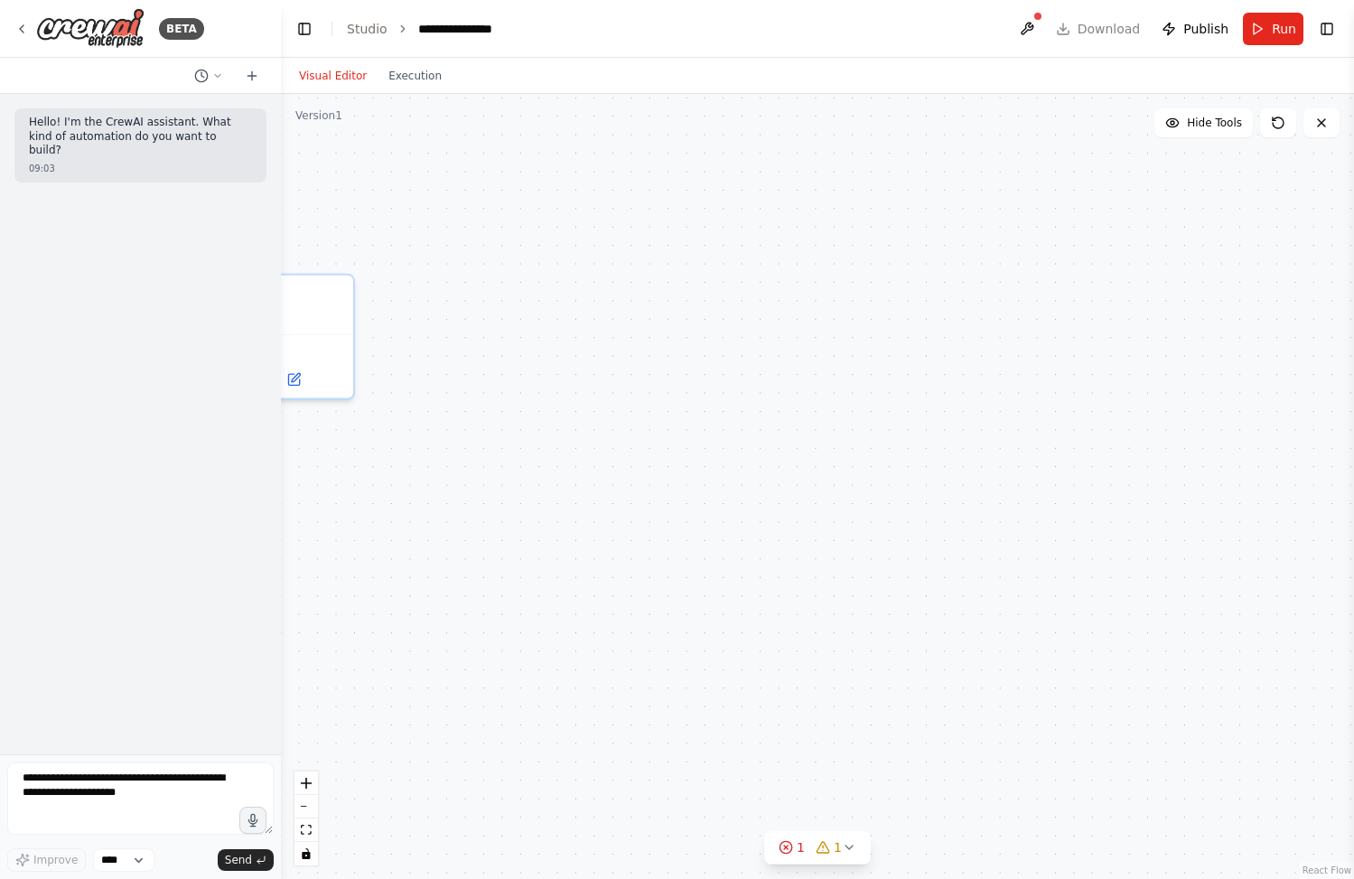
drag, startPoint x: 404, startPoint y: 221, endPoint x: 281, endPoint y: 228, distance: 123.0
click at [281, 228] on div "**********" at bounding box center [677, 439] width 1354 height 879
drag, startPoint x: 357, startPoint y: 343, endPoint x: 916, endPoint y: 368, distance: 559.8
click at [916, 368] on div "Box 0 of 9 Save files to Box ComposioTool No description available Role of the …" at bounding box center [817, 486] width 1073 height 785
click at [747, 367] on span "gpt-4o-mini" at bounding box center [739, 371] width 69 height 15
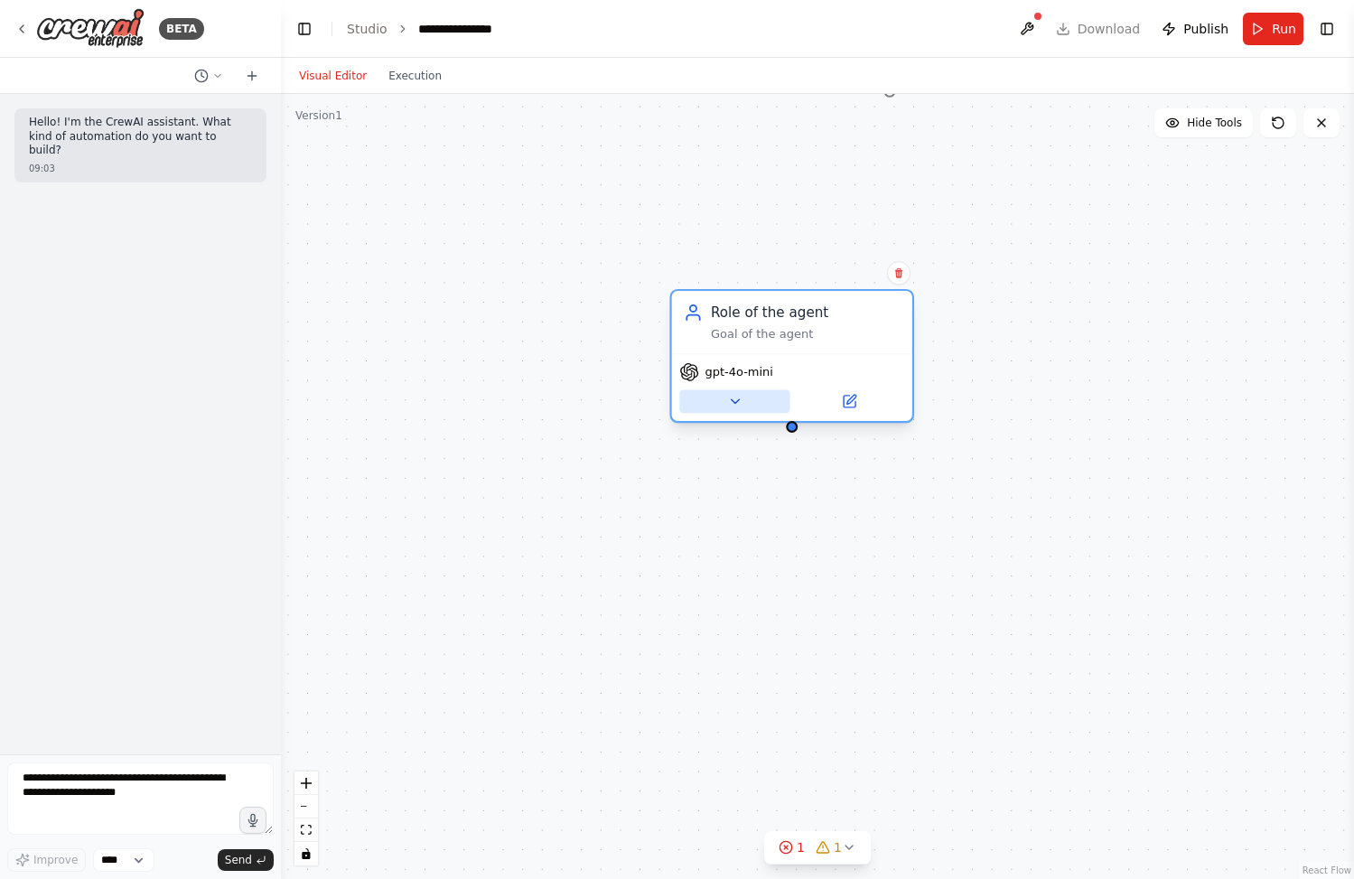
click at [730, 397] on icon at bounding box center [734, 401] width 15 height 15
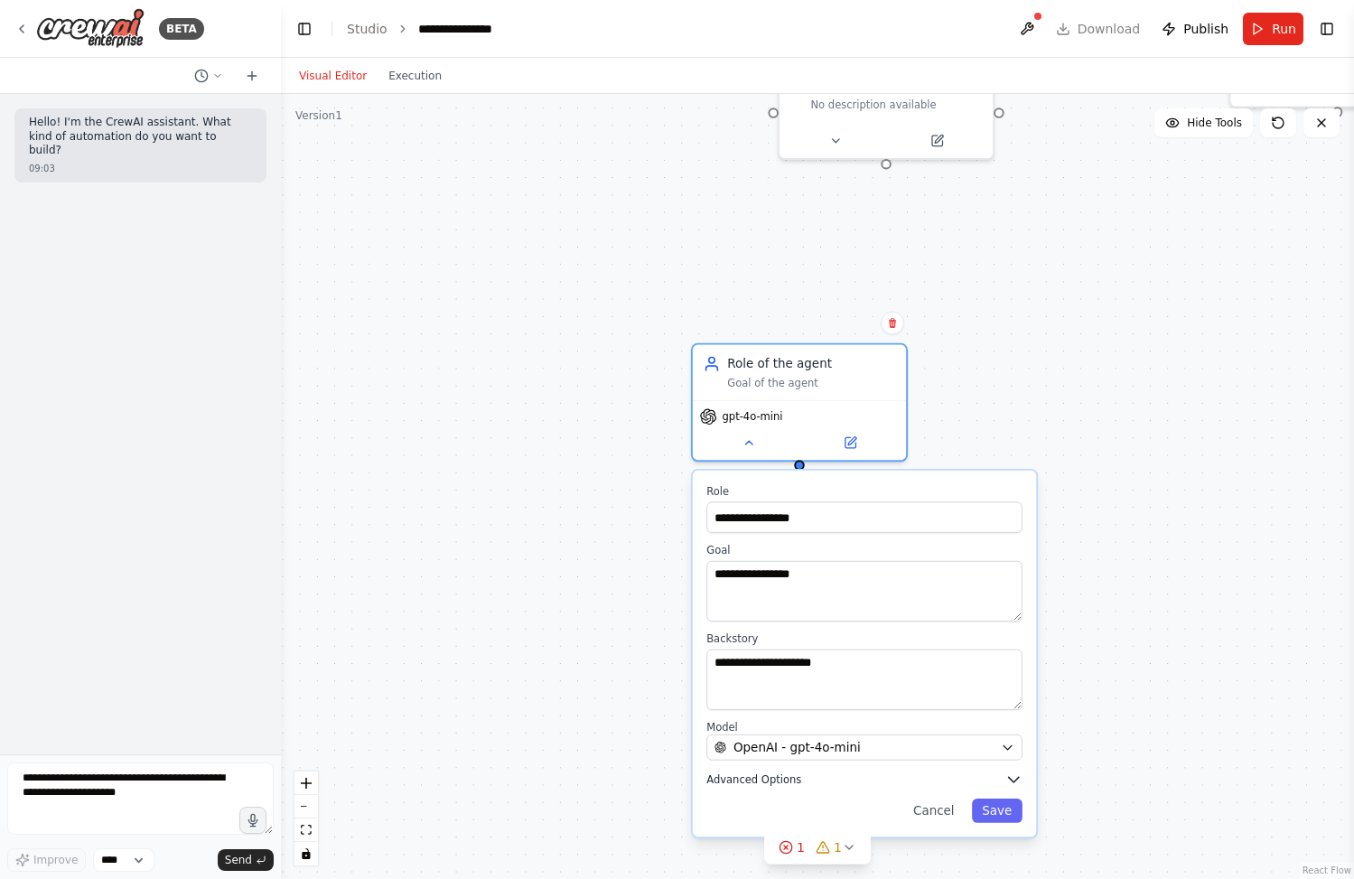
click at [782, 780] on span "Advanced Options" at bounding box center [754, 780] width 95 height 14
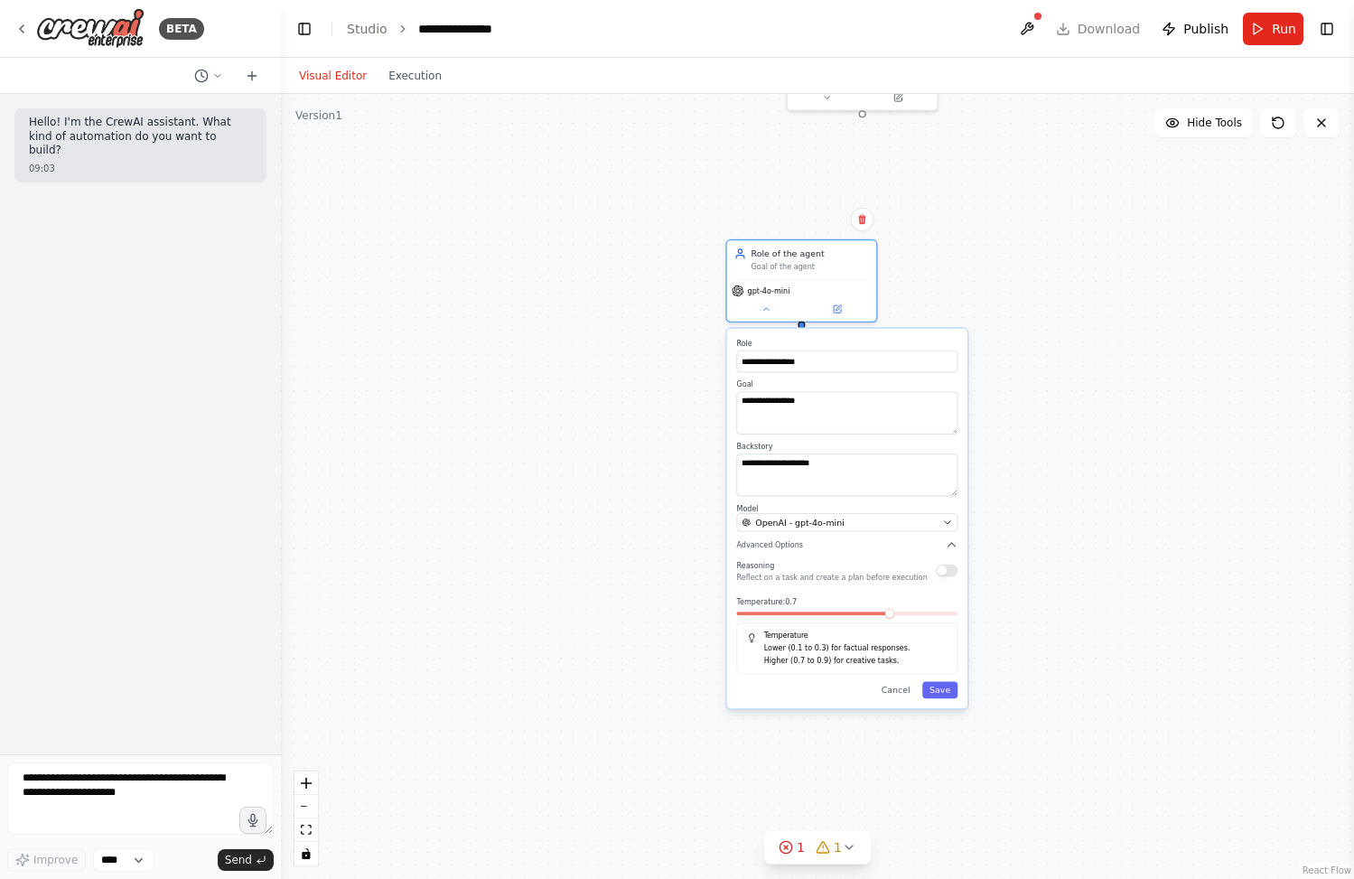
drag, startPoint x: 1016, startPoint y: 713, endPoint x: 998, endPoint y: 461, distance: 252.7
click at [998, 461] on div "**********" at bounding box center [817, 486] width 1073 height 785
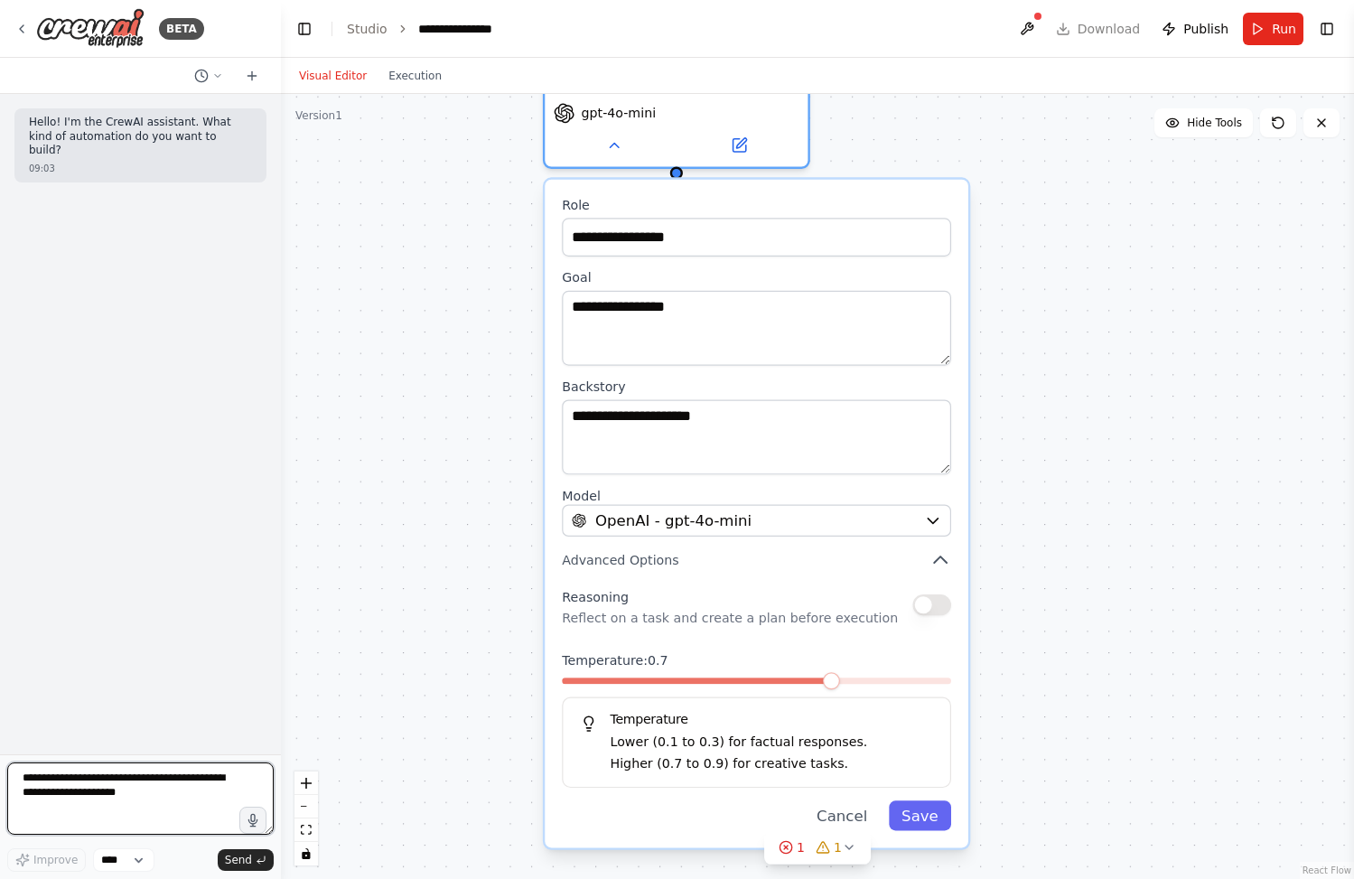
click at [104, 787] on textarea at bounding box center [140, 799] width 267 height 72
type textarea "**********"
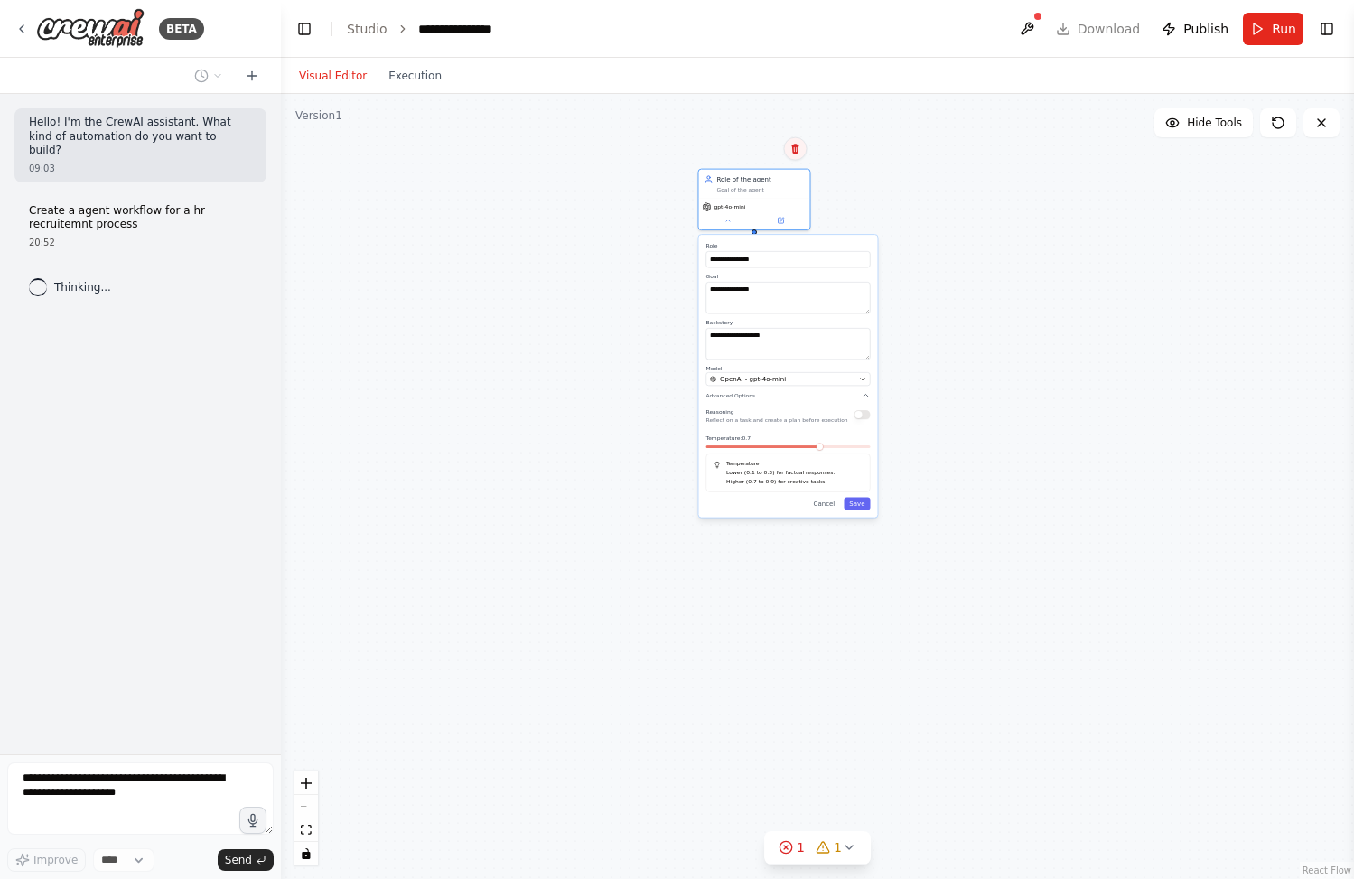
click at [795, 153] on icon at bounding box center [795, 149] width 7 height 10
click at [724, 145] on button "Confirm" at bounding box center [744, 149] width 64 height 22
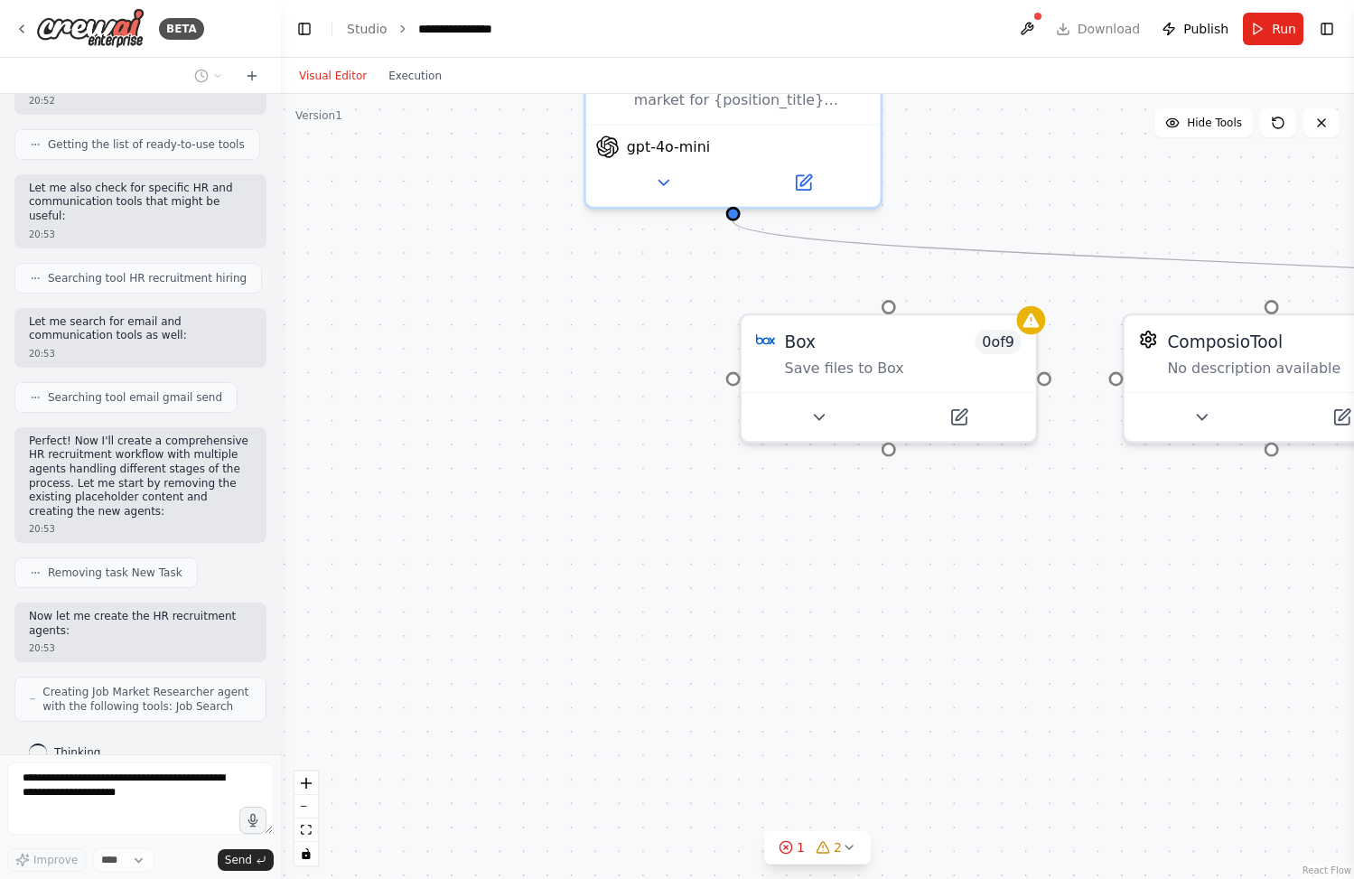
scroll to position [337, 0]
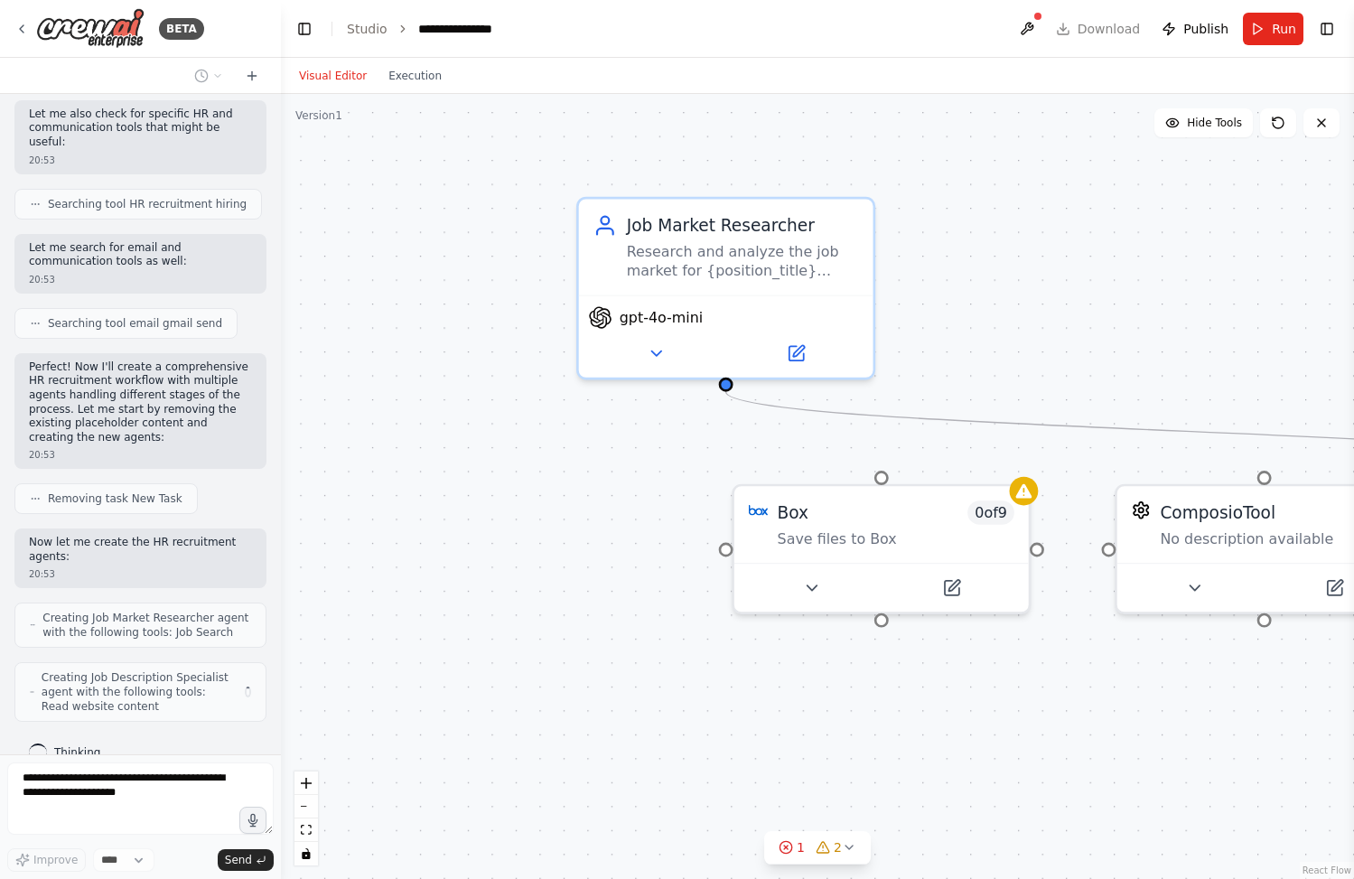
drag, startPoint x: 1009, startPoint y: 143, endPoint x: 1002, endPoint y: 314, distance: 171.8
click at [1002, 314] on div ".deletable-edge-delete-btn { width: 20px; height: 20px; border: 0px solid #ffff…" at bounding box center [817, 486] width 1073 height 785
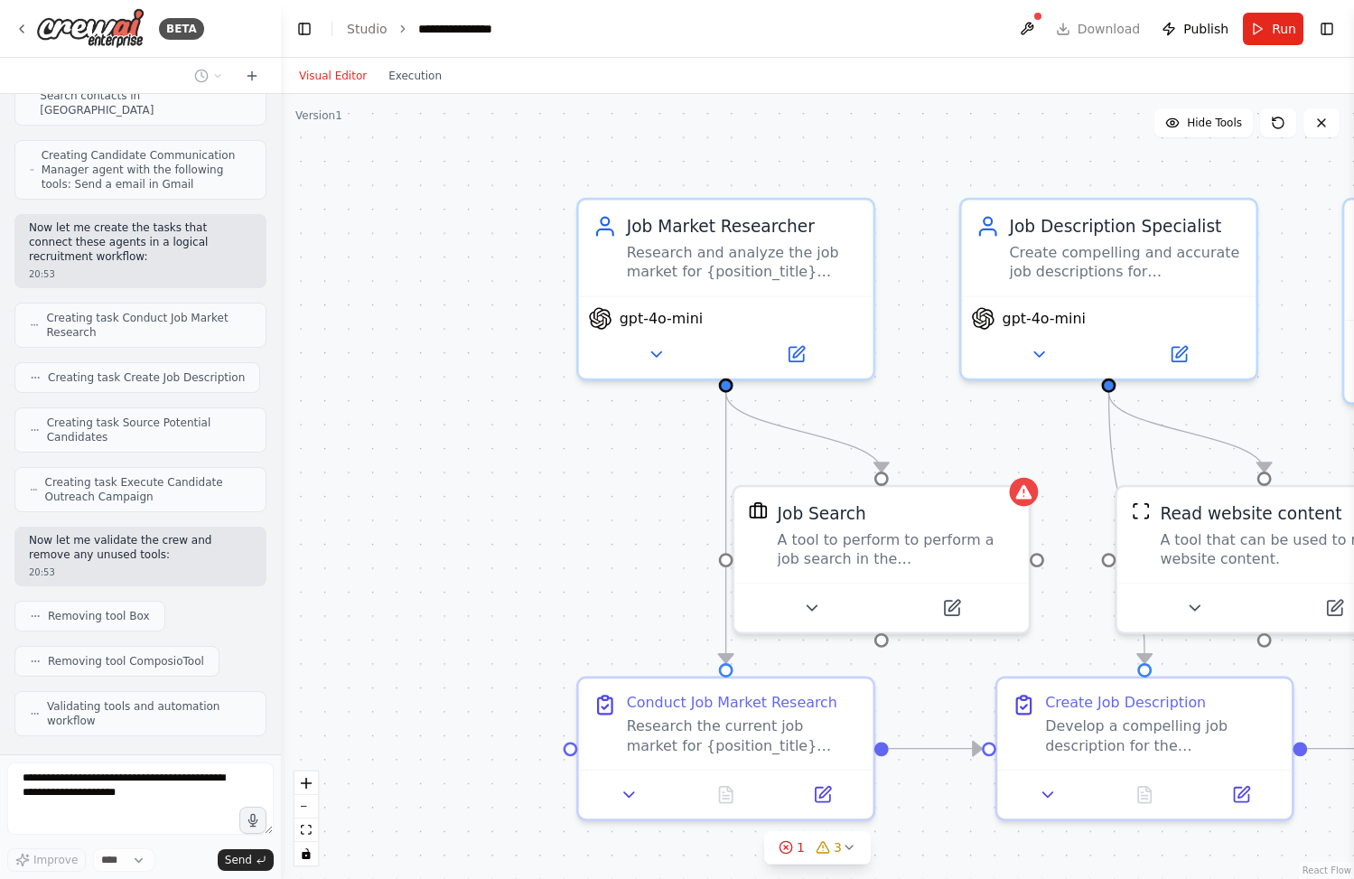
scroll to position [1096, 0]
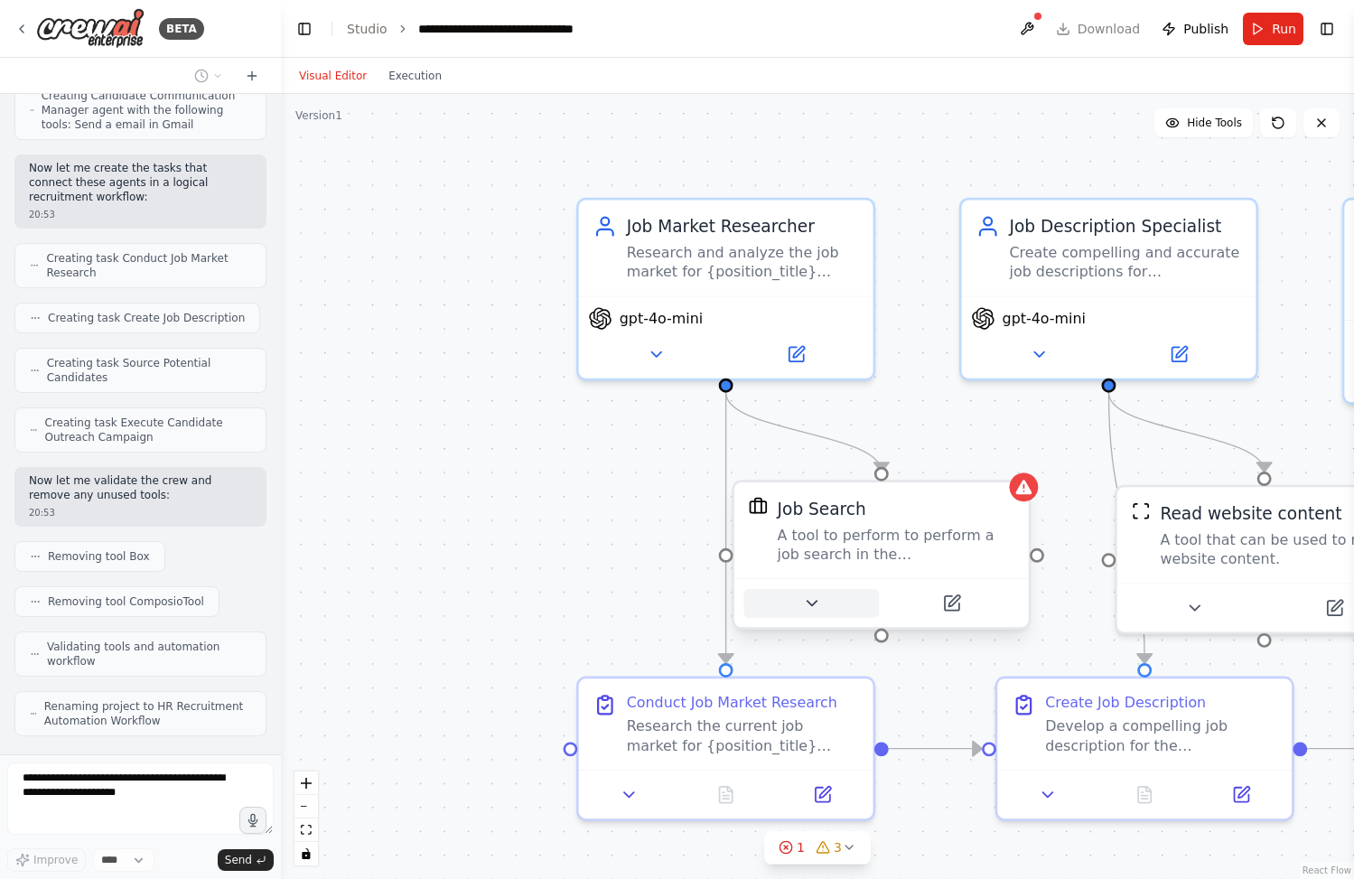
click at [811, 604] on icon at bounding box center [812, 603] width 10 height 5
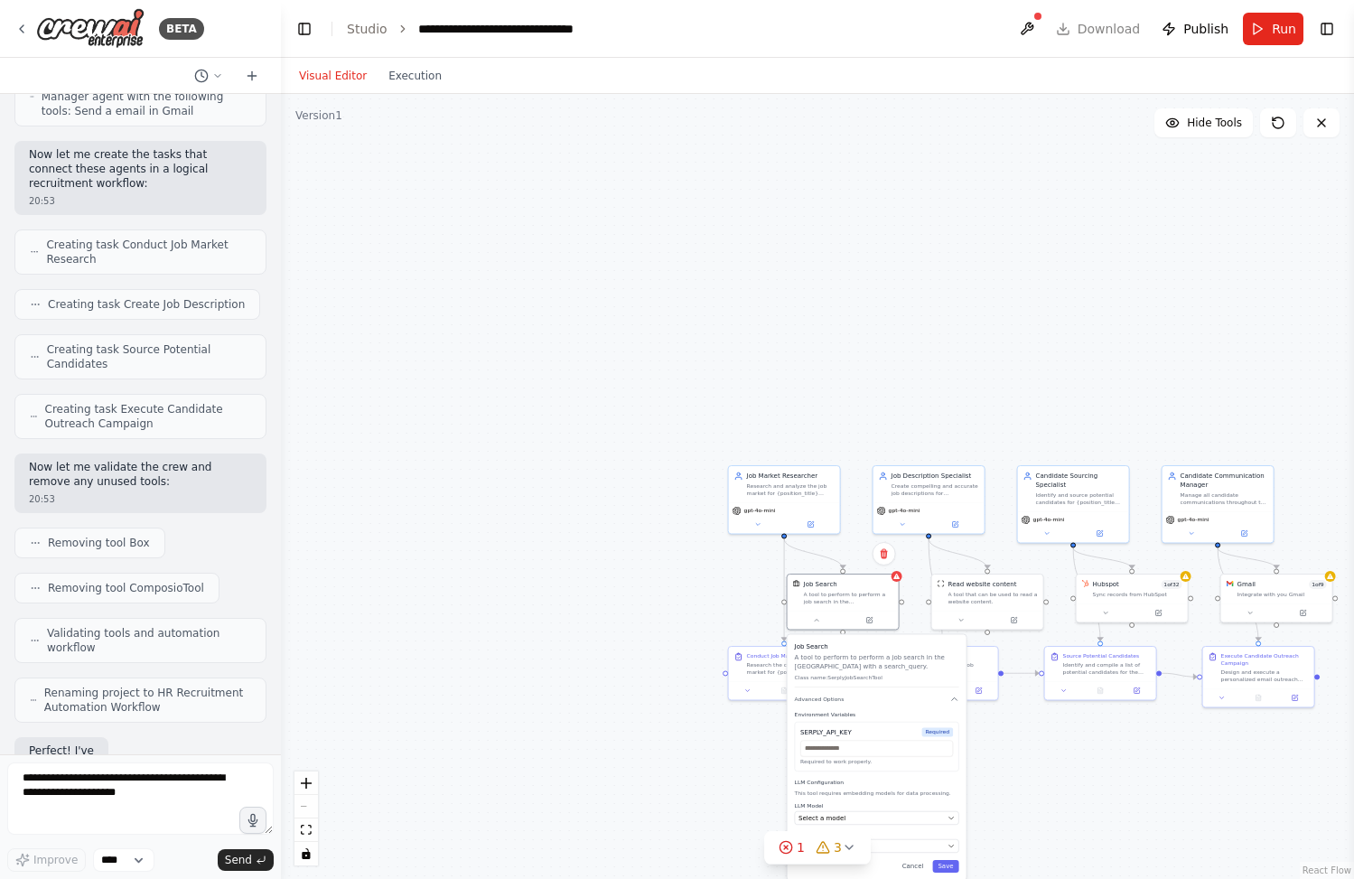
click at [693, 557] on div ".deletable-edge-delete-btn { width: 20px; height: 20px; border: 0px solid #ffff…" at bounding box center [817, 486] width 1073 height 785
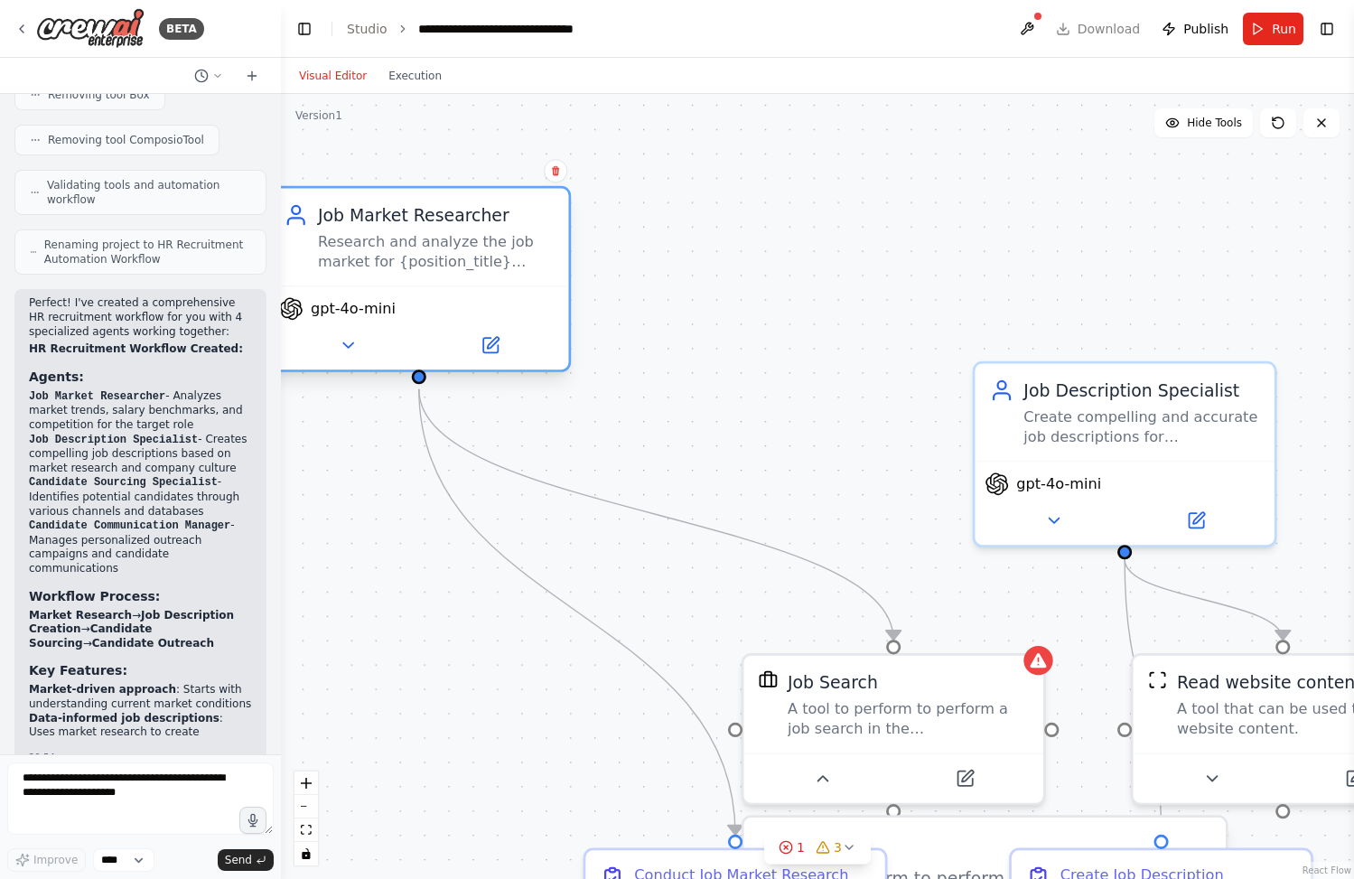
drag, startPoint x: 774, startPoint y: 386, endPoint x: 457, endPoint y: 224, distance: 356.0
click at [457, 224] on div "Job Market Researcher" at bounding box center [436, 215] width 236 height 24
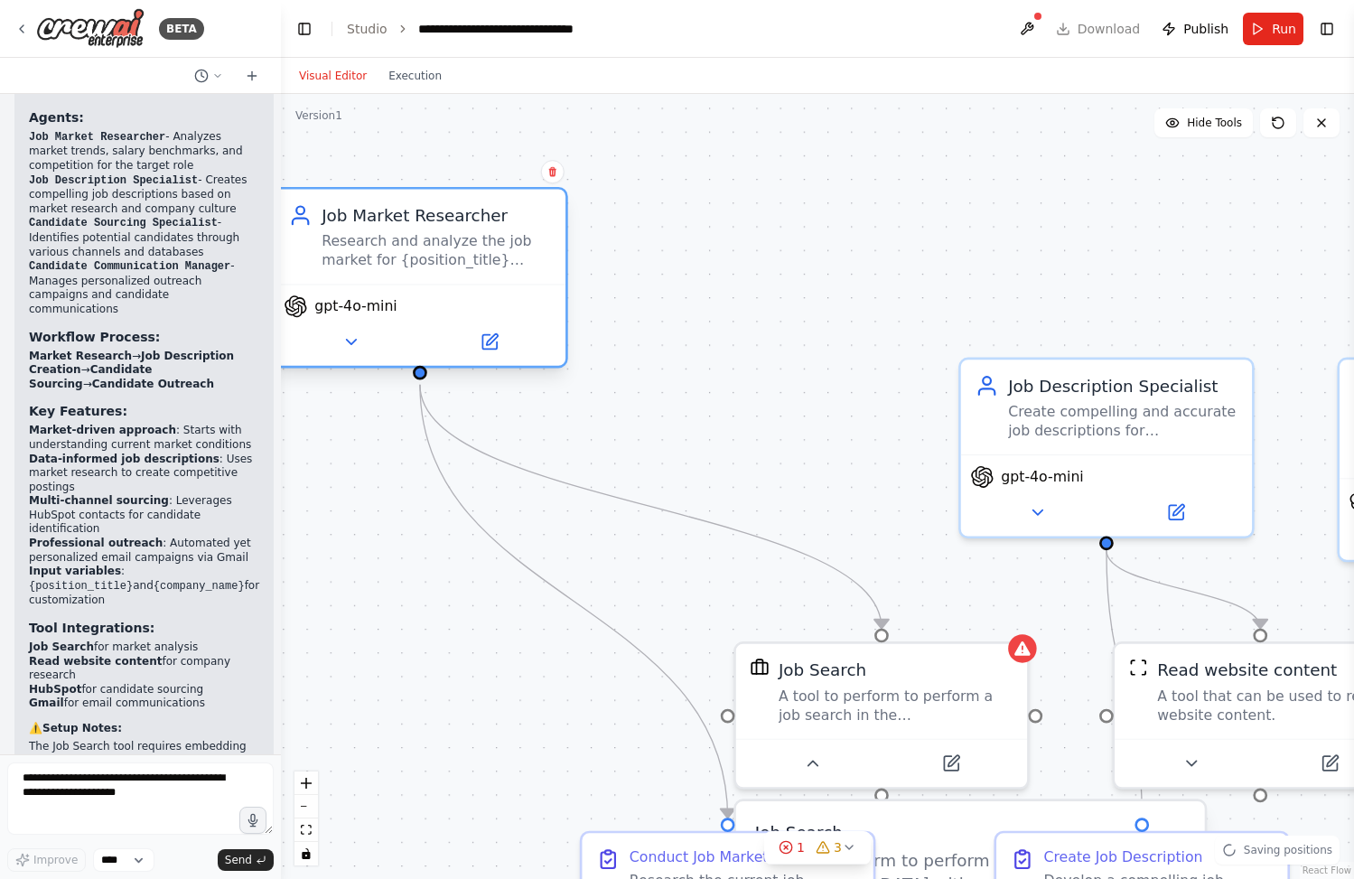
click at [378, 305] on span "gpt-4o-mini" at bounding box center [355, 306] width 82 height 19
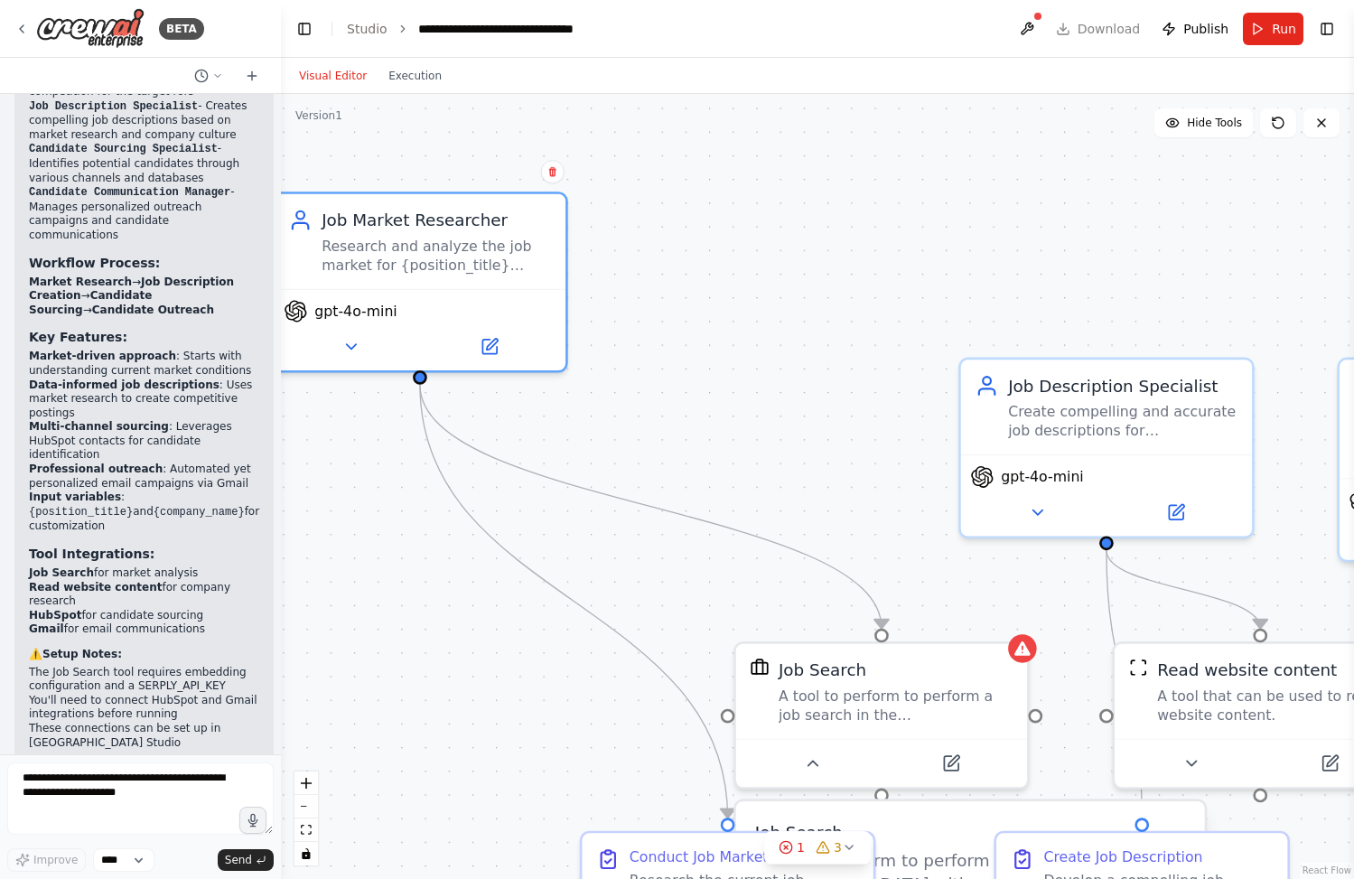
scroll to position [1905, 0]
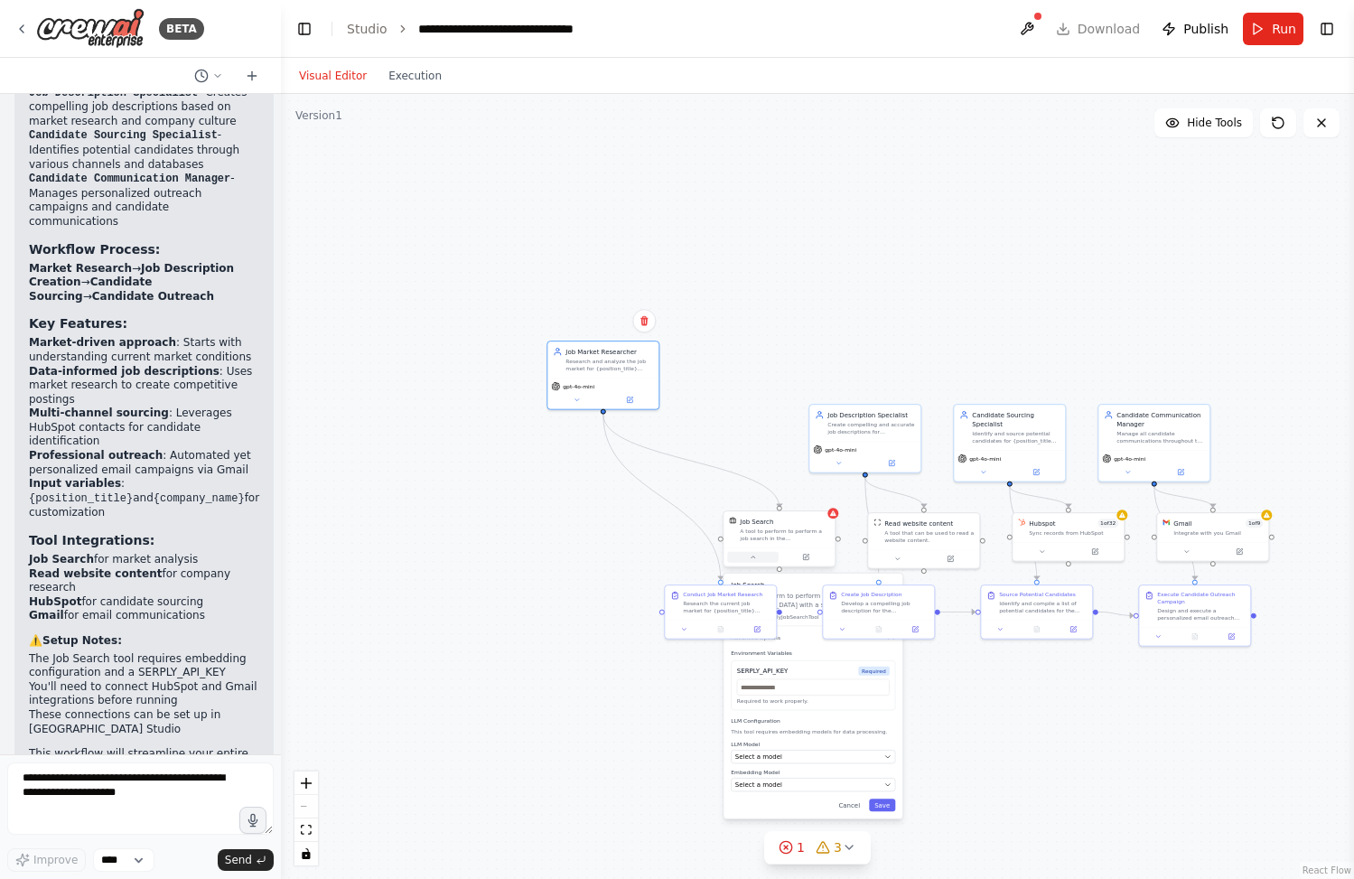
click at [752, 561] on button at bounding box center [753, 557] width 52 height 11
drag, startPoint x: 759, startPoint y: 606, endPoint x: 641, endPoint y: 540, distance: 135.5
click at [641, 540] on div "Research the current job market for {position_title} roles, analyzing salary ra…" at bounding box center [610, 542] width 88 height 14
click at [631, 667] on div ".deletable-edge-delete-btn { width: 20px; height: 20px; border: 0px solid #ffff…" at bounding box center [817, 486] width 1073 height 785
drag, startPoint x: 623, startPoint y: 558, endPoint x: 487, endPoint y: 495, distance: 150.0
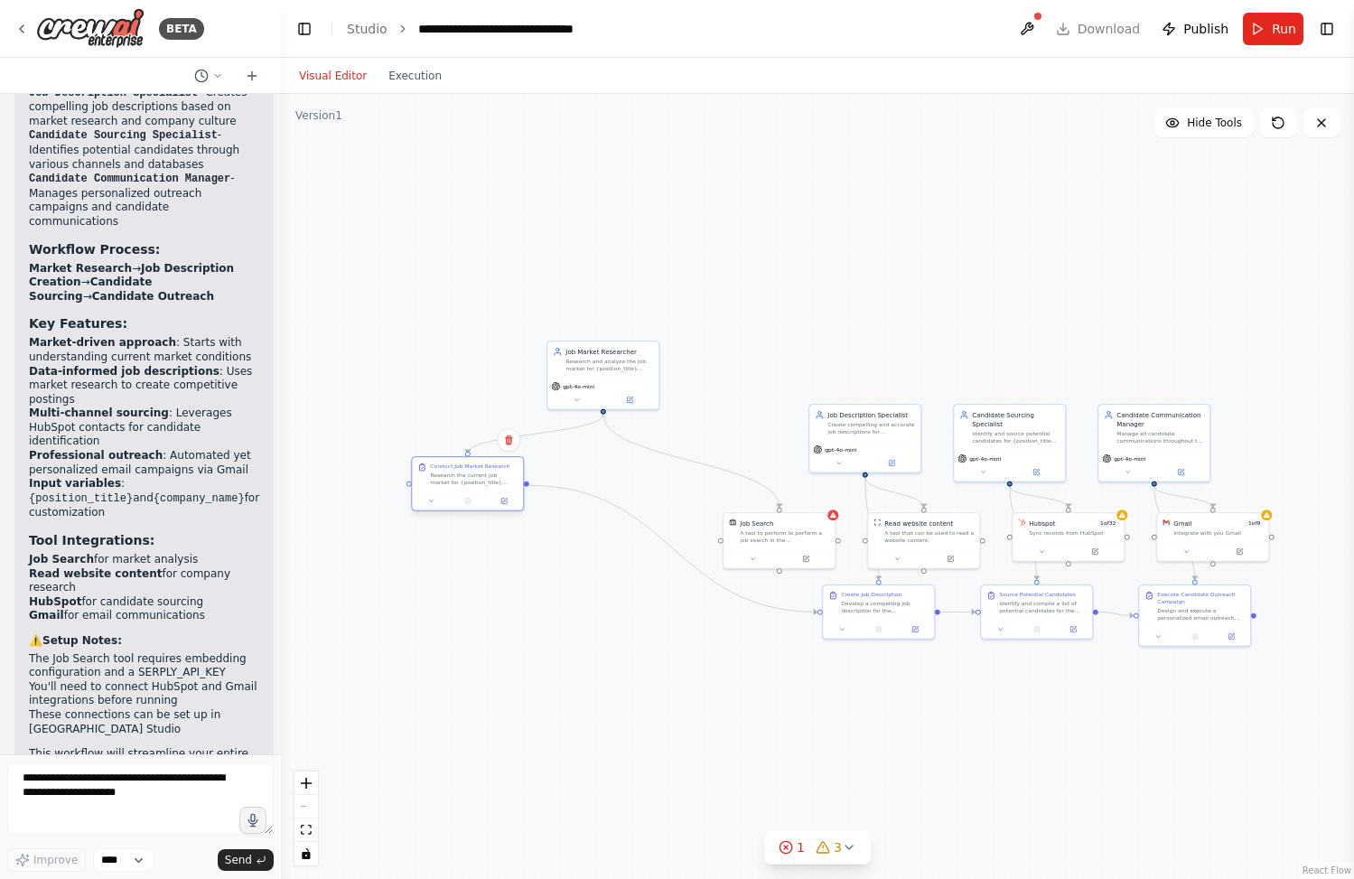
click at [487, 495] on div at bounding box center [467, 501] width 111 height 19
drag, startPoint x: 767, startPoint y: 549, endPoint x: 680, endPoint y: 477, distance: 112.9
click at [680, 477] on div at bounding box center [693, 484] width 111 height 19
click at [481, 473] on div "Research the current job market for {position_title} roles, analyzing salary ra…" at bounding box center [474, 479] width 88 height 14
click at [479, 474] on div "Research the current job market for {position_title} roles, analyzing salary ra…" at bounding box center [474, 479] width 88 height 14
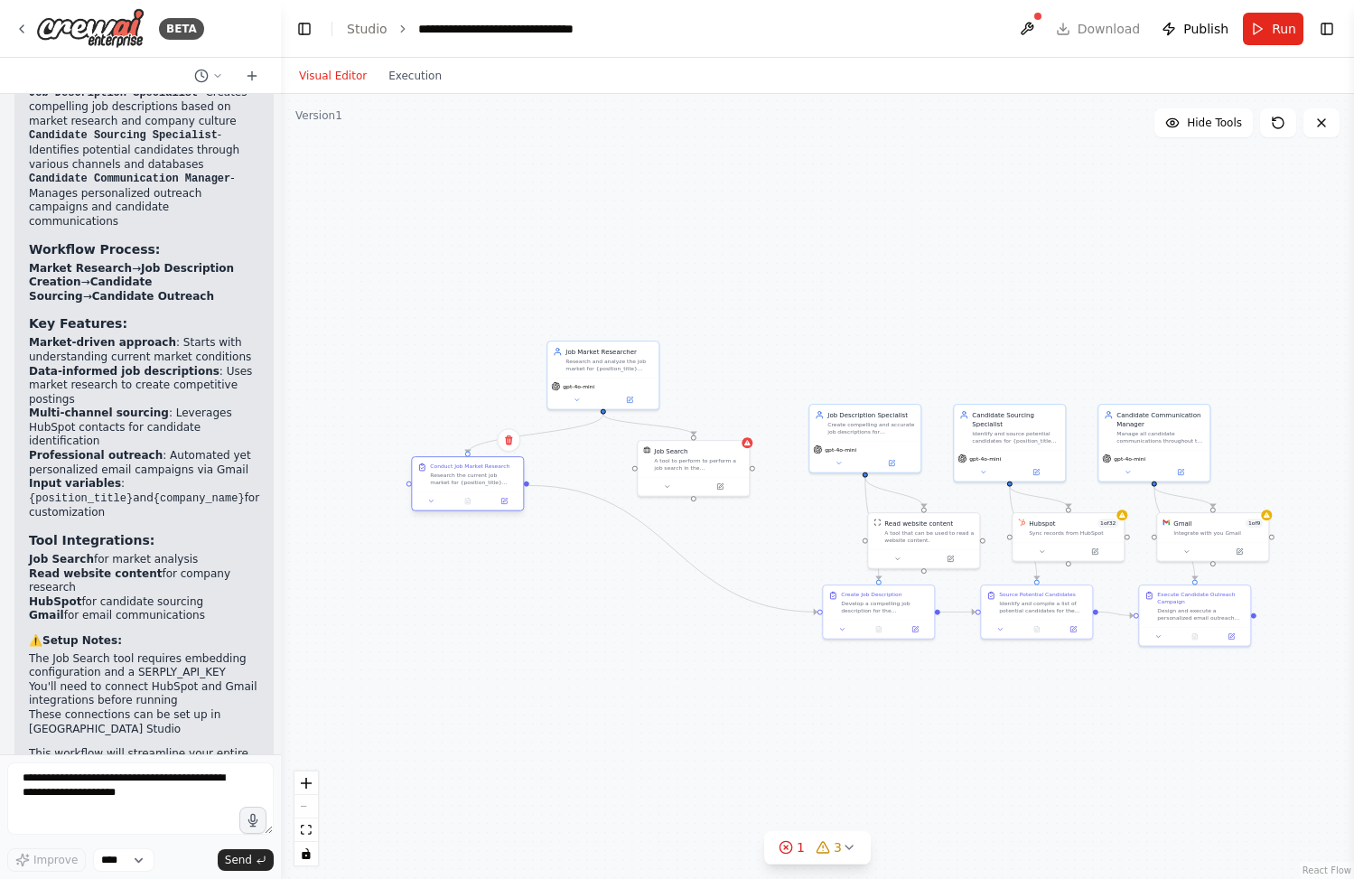
click at [479, 474] on div "Research the current job market for {position_title} roles, analyzing salary ra…" at bounding box center [474, 479] width 88 height 14
click at [433, 509] on div at bounding box center [467, 501] width 111 height 19
click at [432, 503] on icon at bounding box center [430, 501] width 7 height 7
click at [434, 500] on icon at bounding box center [430, 501] width 7 height 7
click at [428, 650] on button "Async Execution" at bounding box center [427, 652] width 16 height 9
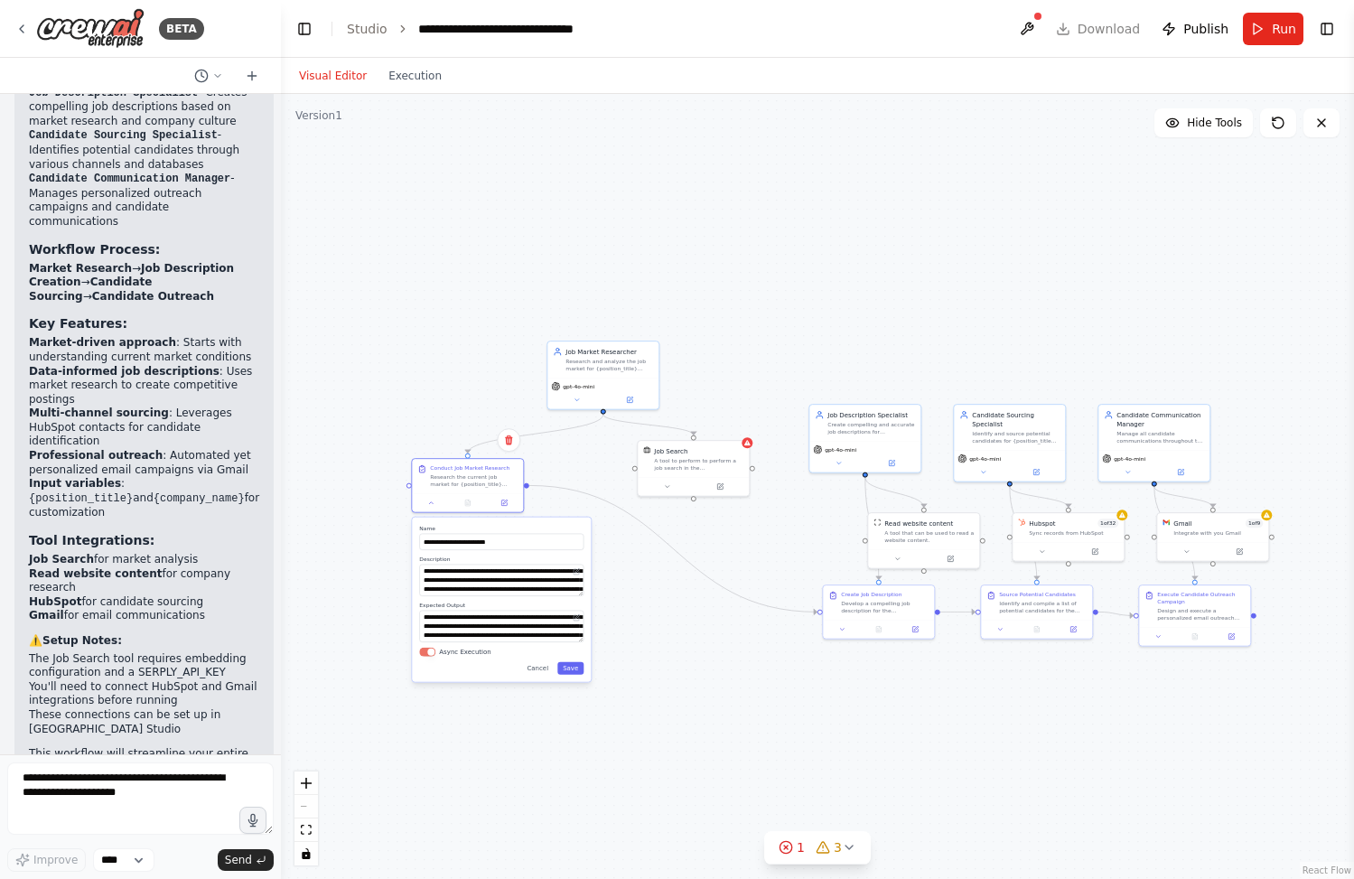
click at [428, 650] on button "Async Execution" at bounding box center [427, 652] width 16 height 9
click at [664, 465] on div "A tool to perform to perform a job search in the [GEOGRAPHIC_DATA] with a searc…" at bounding box center [698, 462] width 89 height 14
click at [1186, 557] on div at bounding box center [1212, 549] width 111 height 19
click at [1190, 552] on icon at bounding box center [1187, 550] width 7 height 7
